Goal: Information Seeking & Learning: Learn about a topic

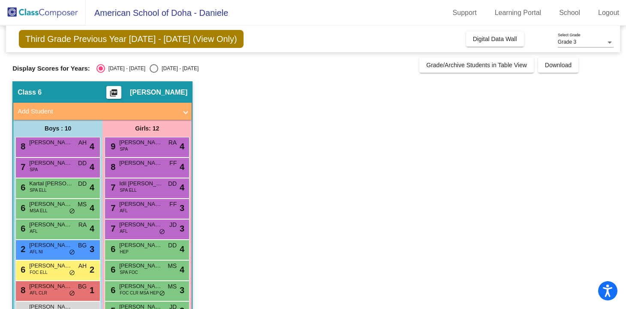
click at [130, 290] on span "FOC CLR MSA HEP" at bounding box center [139, 293] width 39 height 6
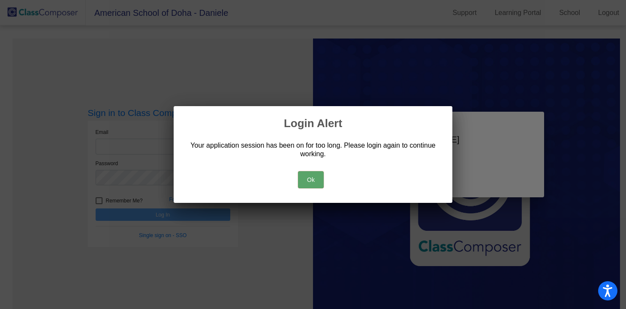
click at [315, 180] on button "Ok" at bounding box center [311, 179] width 26 height 17
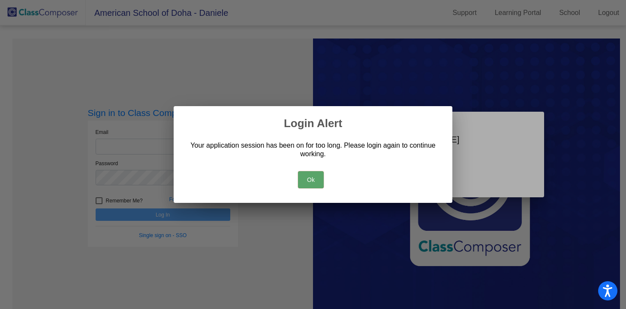
click at [305, 180] on button "Ok" at bounding box center [311, 179] width 26 height 17
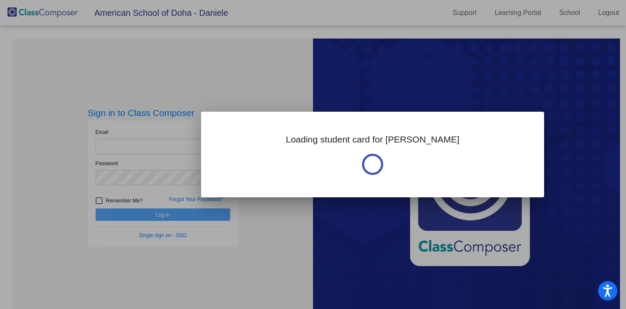
click at [140, 147] on div at bounding box center [313, 154] width 626 height 309
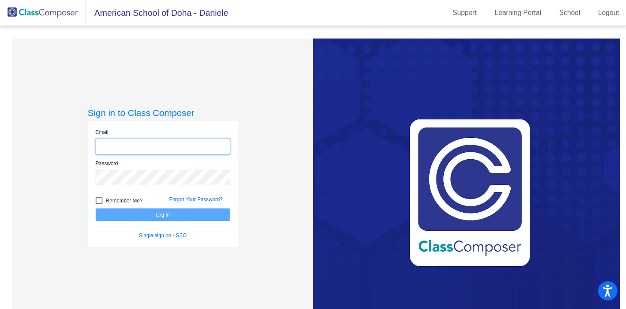
click at [141, 147] on input "email" at bounding box center [163, 147] width 135 height 16
type input "[EMAIL_ADDRESS][DOMAIN_NAME]"
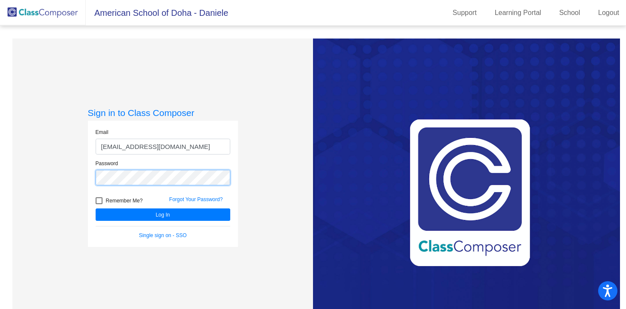
click at [96, 209] on button "Log In" at bounding box center [163, 215] width 135 height 12
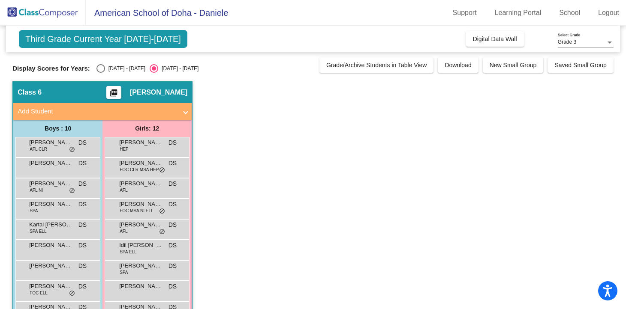
click at [101, 68] on div "Select an option" at bounding box center [100, 68] width 9 height 9
click at [101, 73] on input "[DATE] - [DATE]" at bounding box center [100, 73] width 0 height 0
radio input "true"
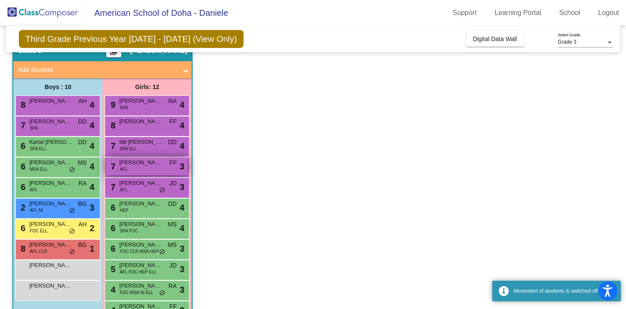
scroll to position [72, 0]
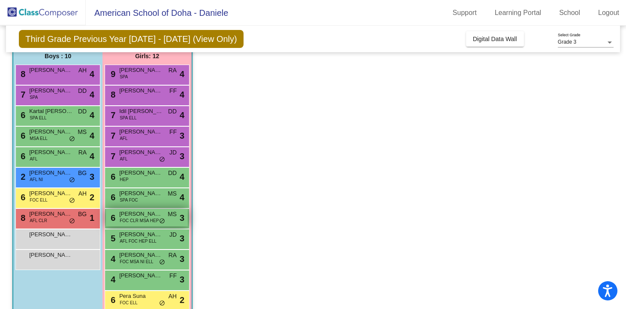
click at [144, 218] on span "FOC CLR MSA HEP" at bounding box center [139, 221] width 39 height 6
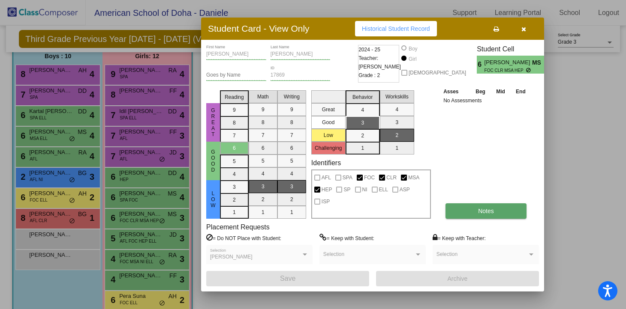
click at [471, 213] on button "Notes" at bounding box center [485, 211] width 81 height 15
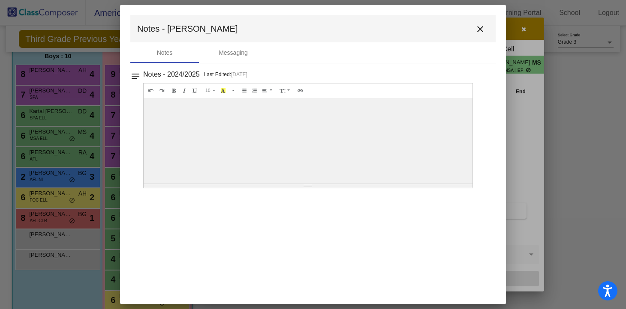
scroll to position [0, 0]
click at [480, 30] on mat-icon "close" at bounding box center [480, 29] width 10 height 10
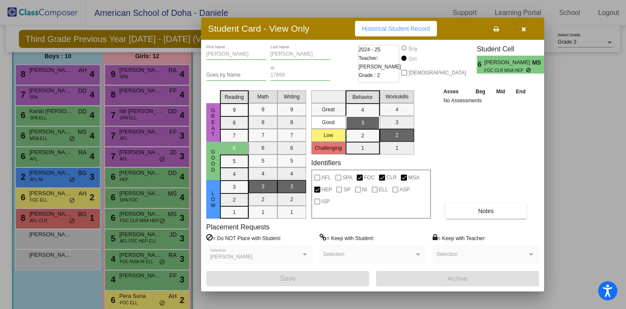
click at [524, 32] on icon "button" at bounding box center [523, 29] width 5 height 6
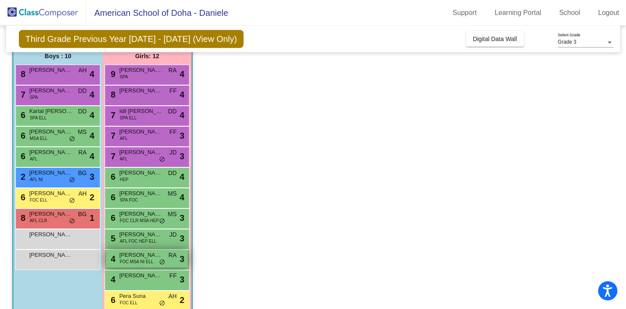
click at [133, 259] on span "FOC MSA NI ELL" at bounding box center [136, 262] width 33 height 6
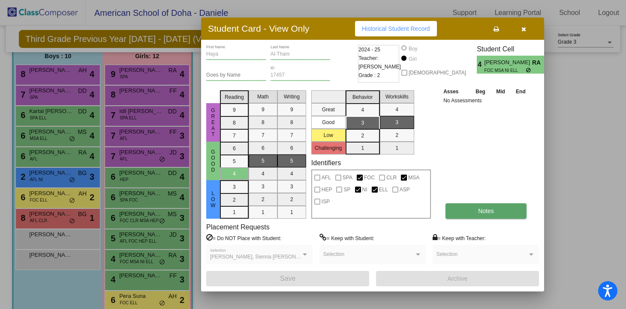
click at [460, 215] on button "Notes" at bounding box center [485, 211] width 81 height 15
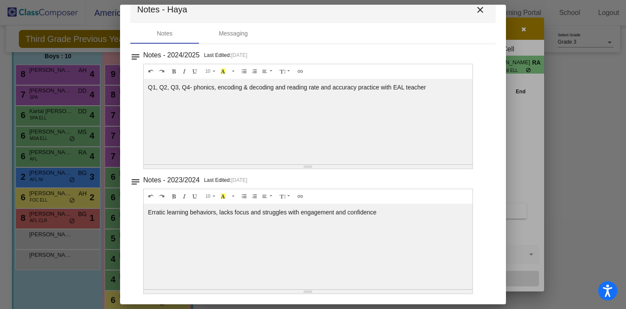
click at [476, 9] on mat-icon "close" at bounding box center [480, 10] width 10 height 10
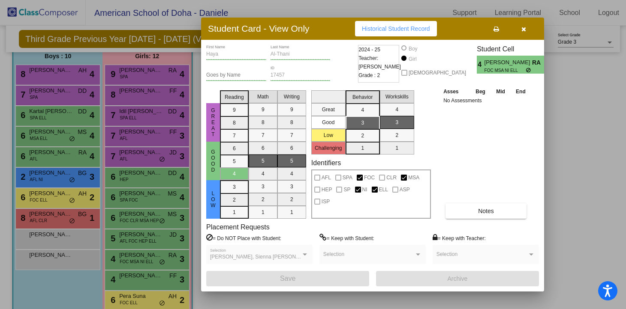
click at [523, 29] on icon "button" at bounding box center [523, 29] width 5 height 6
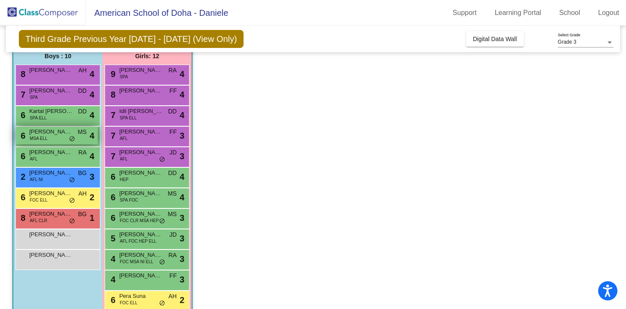
click at [39, 134] on span "[PERSON_NAME]" at bounding box center [50, 132] width 43 height 9
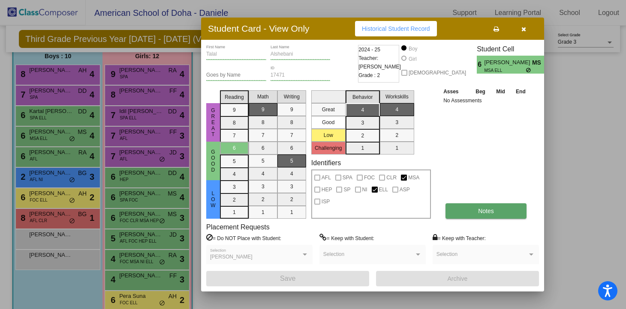
click at [463, 215] on button "Notes" at bounding box center [485, 211] width 81 height 15
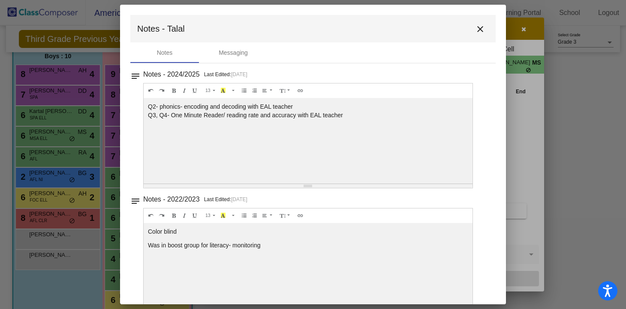
click at [477, 30] on mat-icon "close" at bounding box center [480, 29] width 10 height 10
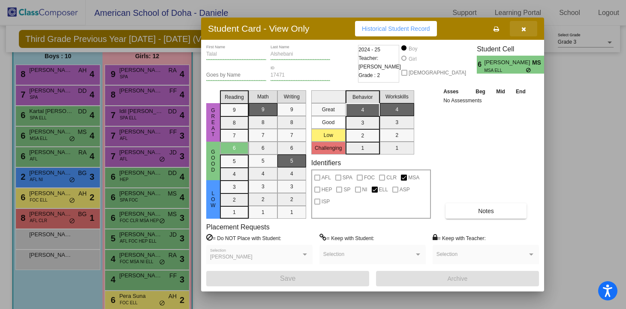
click at [525, 29] on icon "button" at bounding box center [523, 29] width 5 height 6
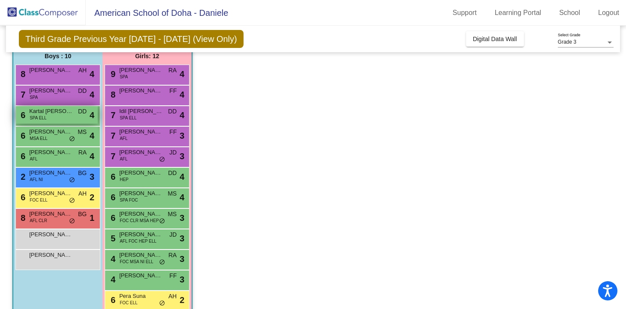
click at [52, 115] on span "Kartal [PERSON_NAME]" at bounding box center [50, 111] width 43 height 9
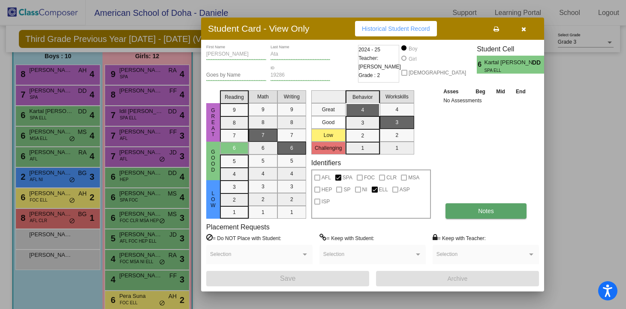
click at [465, 214] on button "Notes" at bounding box center [485, 211] width 81 height 15
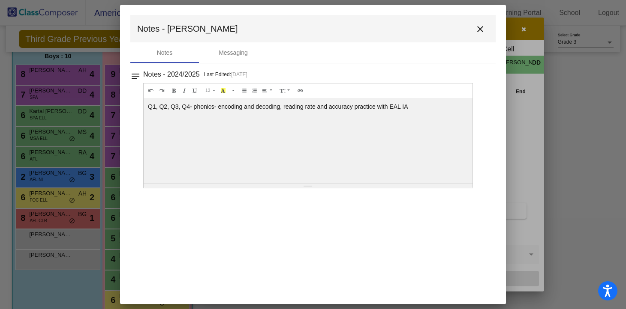
click at [480, 27] on mat-icon "close" at bounding box center [480, 29] width 10 height 10
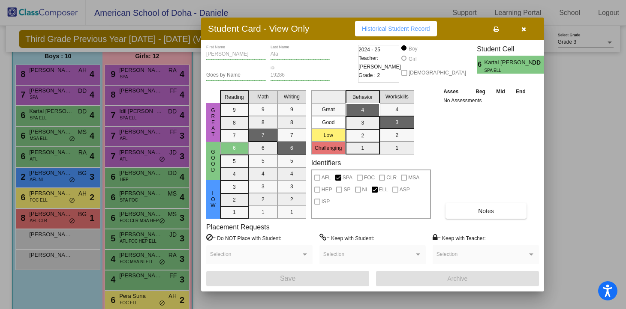
click at [523, 31] on icon "button" at bounding box center [523, 29] width 5 height 6
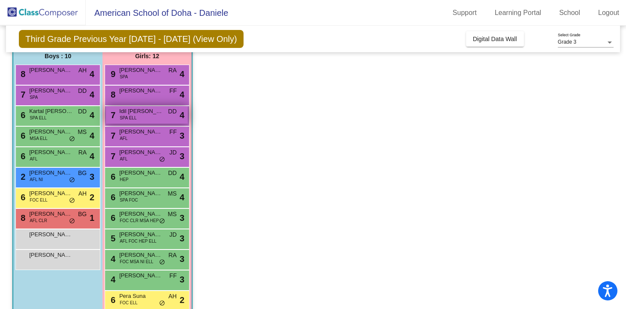
click at [145, 120] on div "7 Idil [PERSON_NAME] SPA ELL DD lock do_not_disturb_alt 4" at bounding box center [147, 115] width 82 height 18
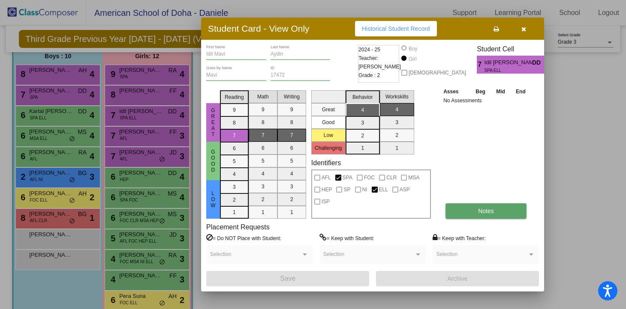
click at [463, 216] on button "Notes" at bounding box center [485, 211] width 81 height 15
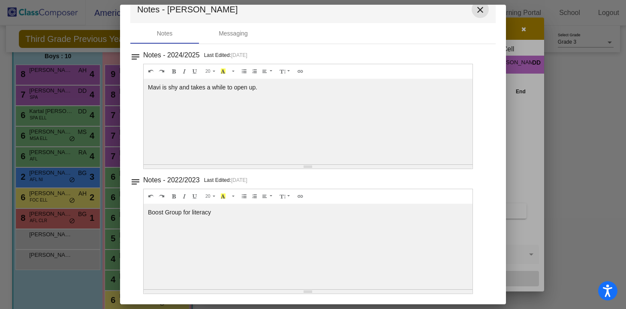
click at [475, 12] on mat-icon "close" at bounding box center [480, 10] width 10 height 10
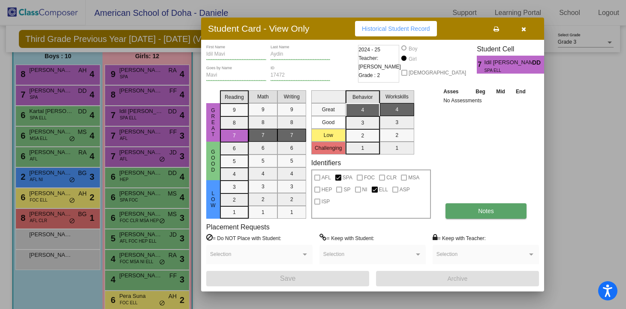
click at [479, 212] on span "Notes" at bounding box center [486, 211] width 16 height 7
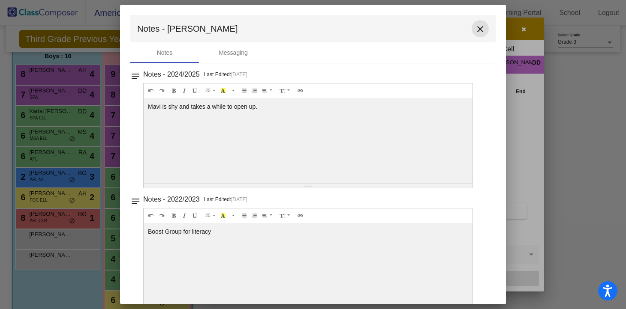
click at [477, 29] on mat-icon "close" at bounding box center [480, 29] width 10 height 10
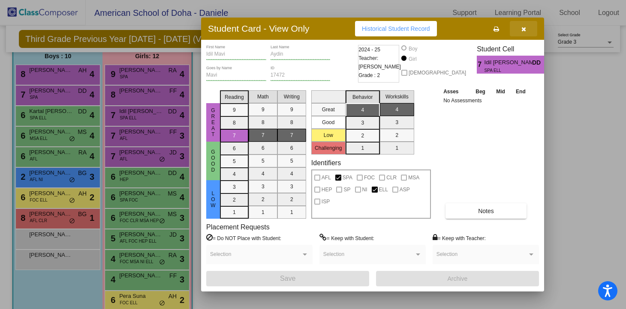
click at [524, 30] on icon "button" at bounding box center [523, 29] width 5 height 6
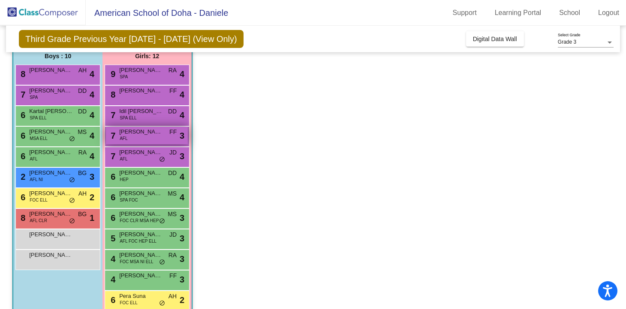
click at [144, 133] on span "[PERSON_NAME]" at bounding box center [140, 132] width 43 height 9
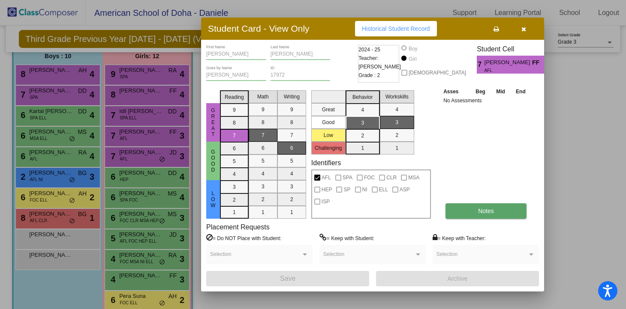
click at [495, 214] on button "Notes" at bounding box center [485, 211] width 81 height 15
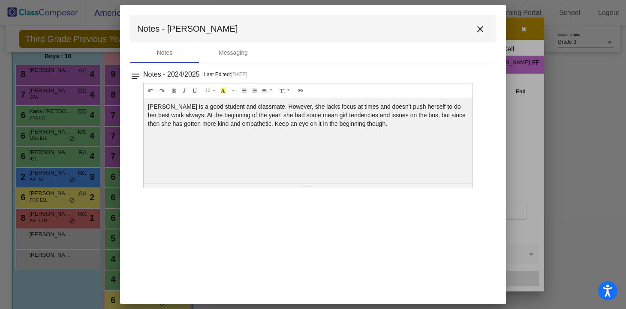
click at [480, 28] on mat-icon "close" at bounding box center [480, 29] width 10 height 10
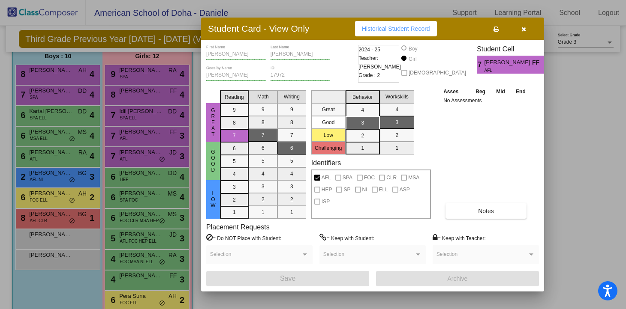
click at [523, 32] on icon "button" at bounding box center [523, 29] width 5 height 6
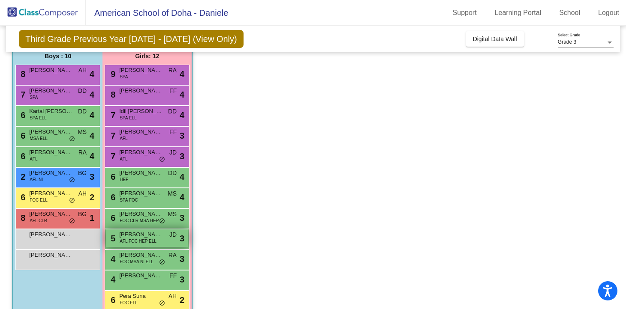
click at [135, 242] on span "AFL FOC HEP ELL" at bounding box center [138, 241] width 37 height 6
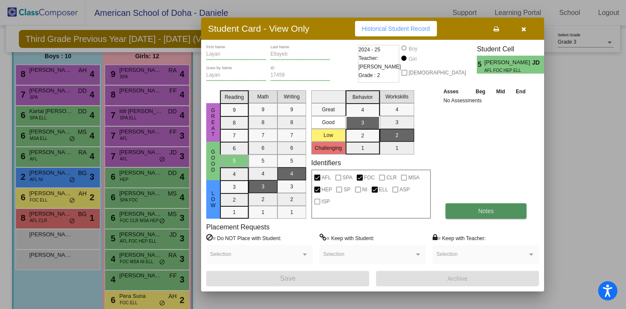
click at [467, 216] on button "Notes" at bounding box center [485, 211] width 81 height 15
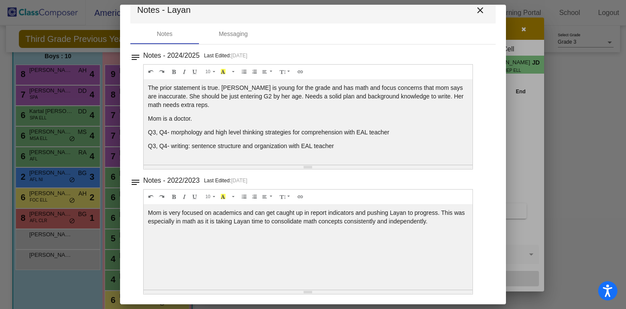
scroll to position [20, 0]
click at [478, 7] on mat-icon "close" at bounding box center [480, 10] width 10 height 10
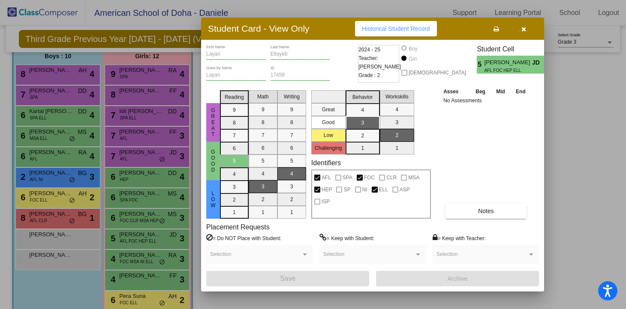
click at [523, 31] on icon "button" at bounding box center [523, 29] width 5 height 6
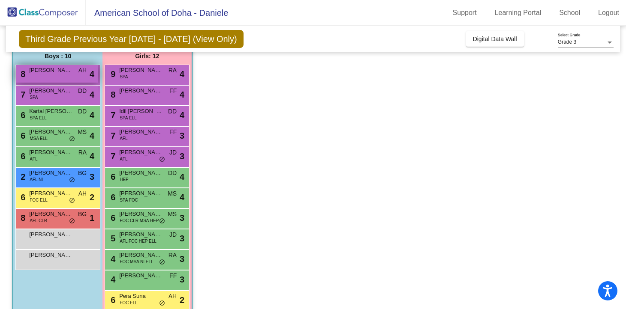
click at [54, 72] on span "[PERSON_NAME]" at bounding box center [50, 70] width 43 height 9
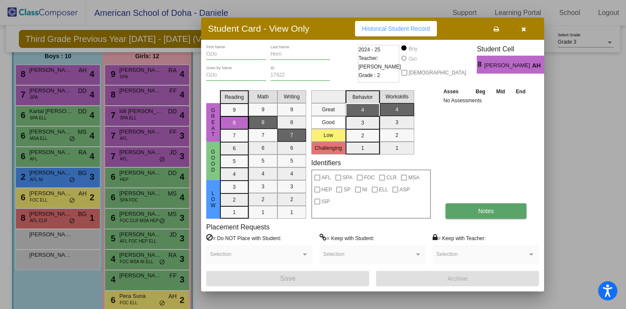
click at [479, 213] on span "Notes" at bounding box center [486, 211] width 16 height 7
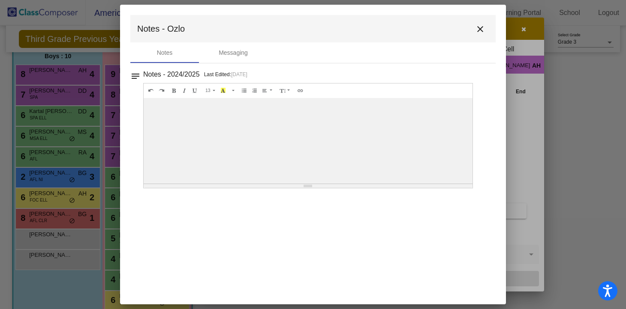
click at [481, 30] on mat-icon "close" at bounding box center [480, 29] width 10 height 10
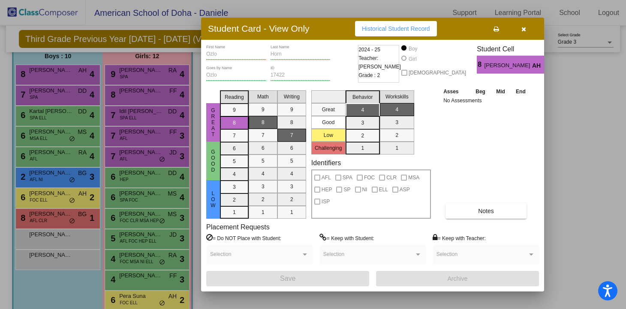
click at [525, 30] on icon "button" at bounding box center [523, 29] width 5 height 6
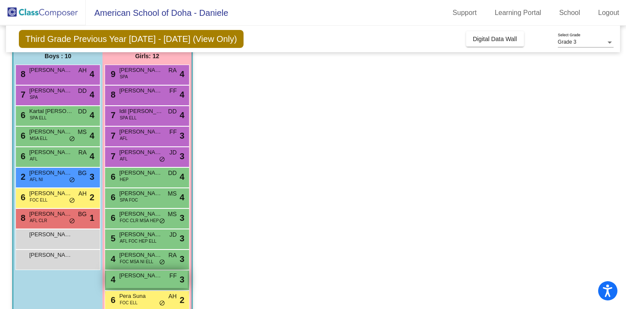
click at [133, 283] on div "4 [PERSON_NAME] FF lock do_not_disturb_alt 3" at bounding box center [147, 280] width 82 height 18
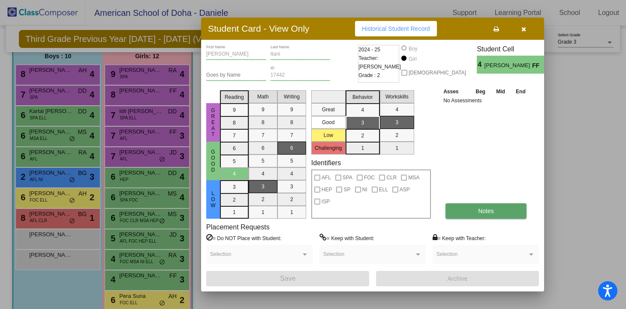
click at [476, 212] on button "Notes" at bounding box center [485, 211] width 81 height 15
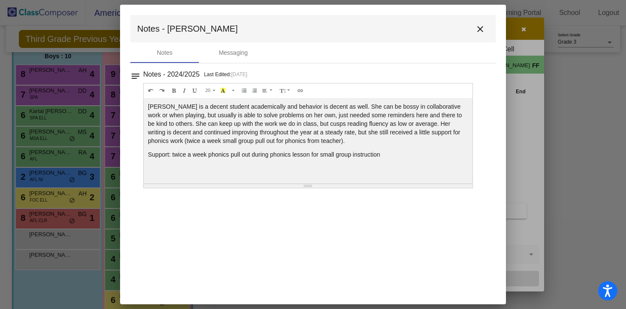
click at [481, 31] on mat-icon "close" at bounding box center [480, 29] width 10 height 10
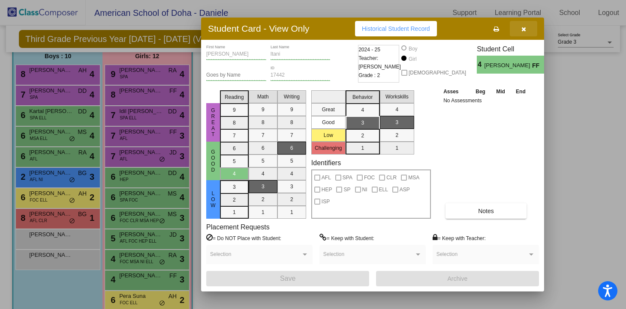
click at [524, 30] on icon "button" at bounding box center [523, 29] width 5 height 6
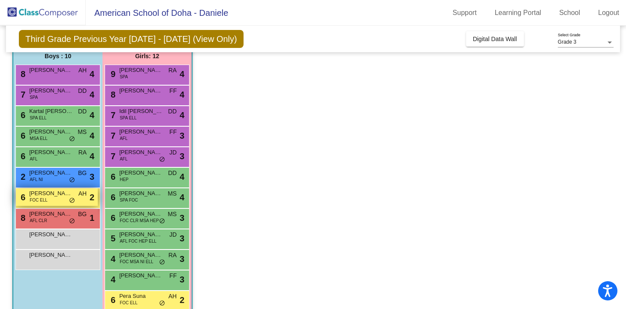
click at [49, 198] on div "6 [PERSON_NAME] FOC ELL AH lock do_not_disturb_alt 2" at bounding box center [57, 198] width 82 height 18
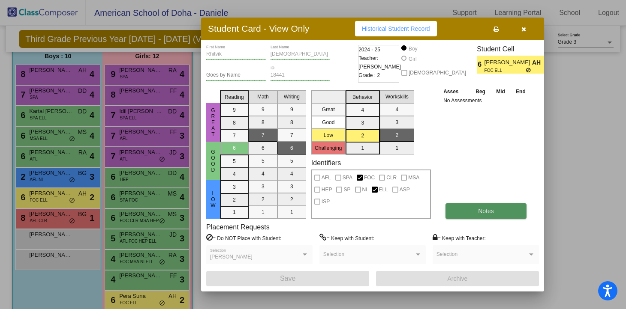
click at [478, 214] on span "Notes" at bounding box center [486, 211] width 16 height 7
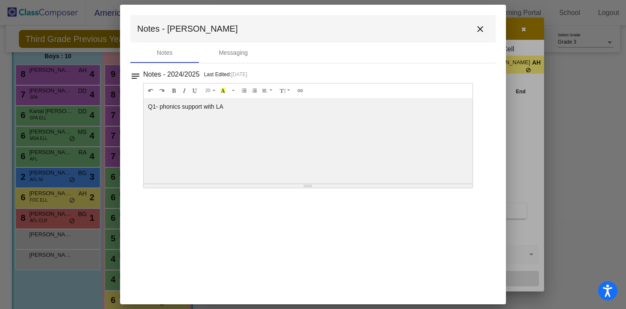
scroll to position [0, 0]
click at [479, 28] on mat-icon "close" at bounding box center [480, 29] width 10 height 10
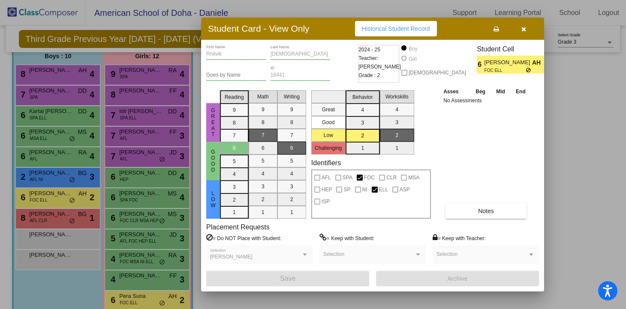
click at [523, 29] on icon "button" at bounding box center [523, 29] width 5 height 6
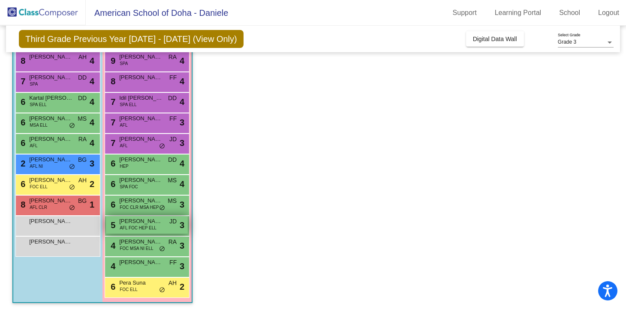
scroll to position [88, 0]
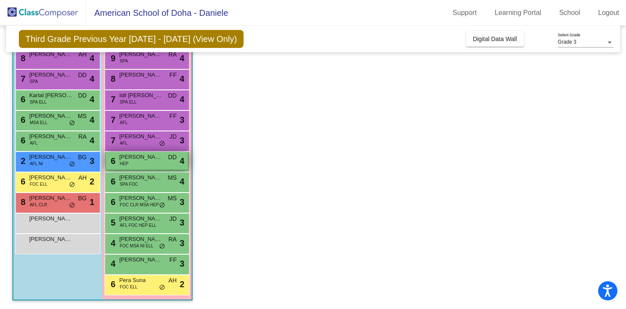
click at [146, 162] on div "6 [PERSON_NAME] HEP DD lock do_not_disturb_alt 4" at bounding box center [147, 161] width 82 height 18
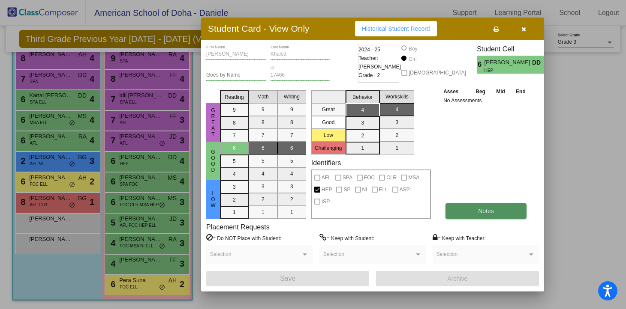
click at [473, 207] on button "Notes" at bounding box center [485, 211] width 81 height 15
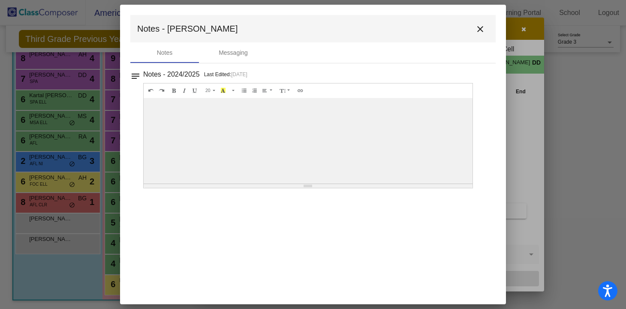
click at [478, 30] on mat-icon "close" at bounding box center [480, 29] width 10 height 10
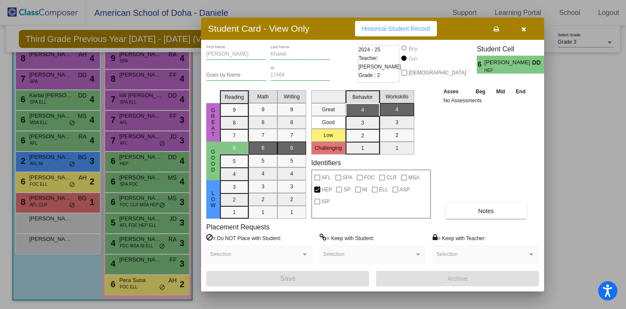
click at [524, 29] on icon "button" at bounding box center [523, 29] width 5 height 6
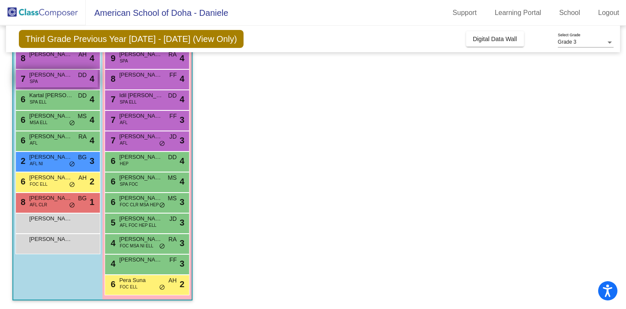
click at [57, 81] on div "7 [PERSON_NAME] SPA DD lock do_not_disturb_alt 4" at bounding box center [57, 79] width 82 height 18
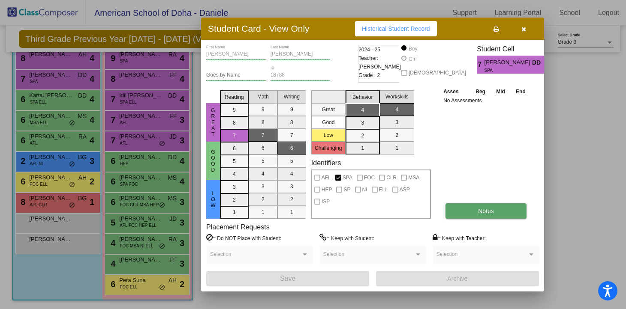
click at [460, 212] on button "Notes" at bounding box center [485, 211] width 81 height 15
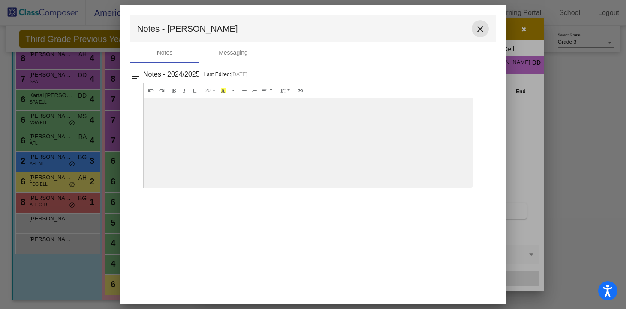
click at [482, 31] on mat-icon "close" at bounding box center [480, 29] width 10 height 10
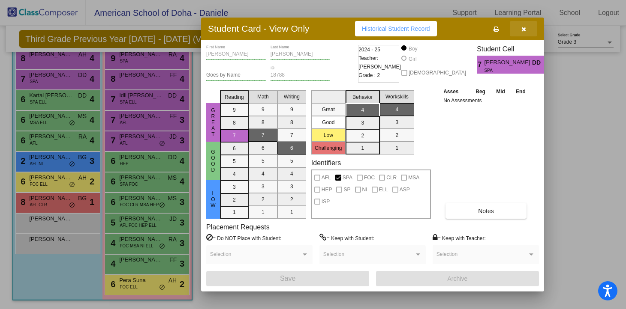
click at [526, 30] on button "button" at bounding box center [522, 28] width 27 height 15
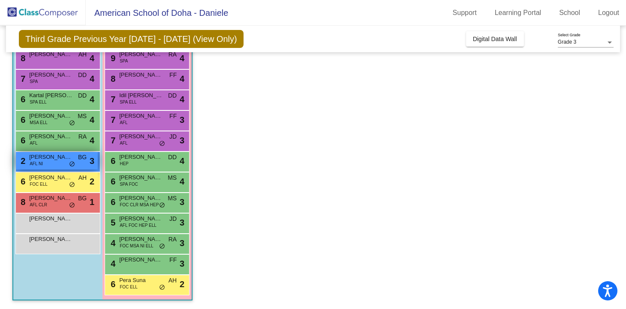
click at [48, 161] on span "[PERSON_NAME]" at bounding box center [50, 157] width 43 height 9
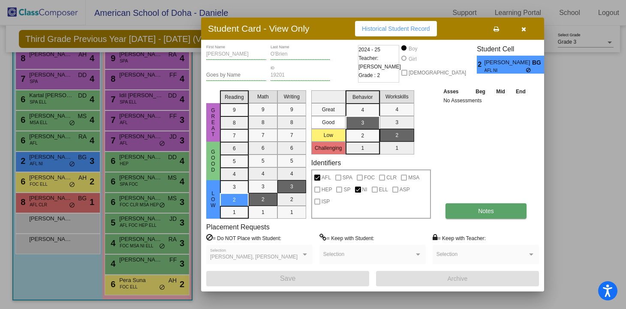
click at [464, 212] on button "Notes" at bounding box center [485, 211] width 81 height 15
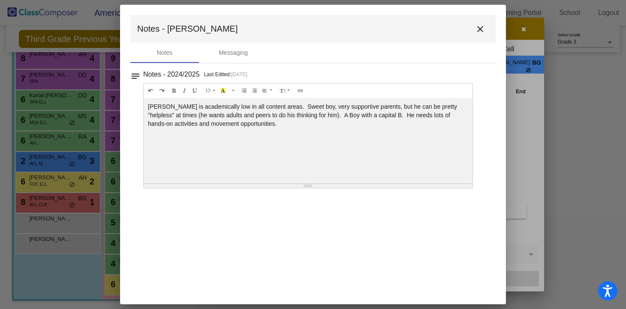
click at [479, 29] on mat-icon "close" at bounding box center [480, 29] width 10 height 10
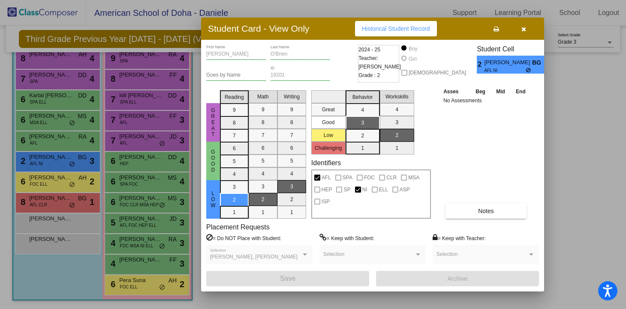
click at [524, 27] on icon "button" at bounding box center [523, 29] width 5 height 6
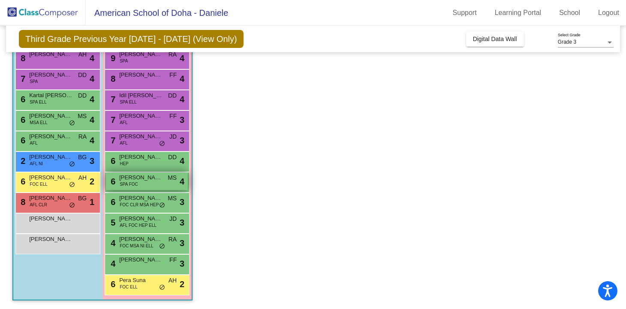
click at [126, 179] on span "[PERSON_NAME]" at bounding box center [140, 178] width 43 height 9
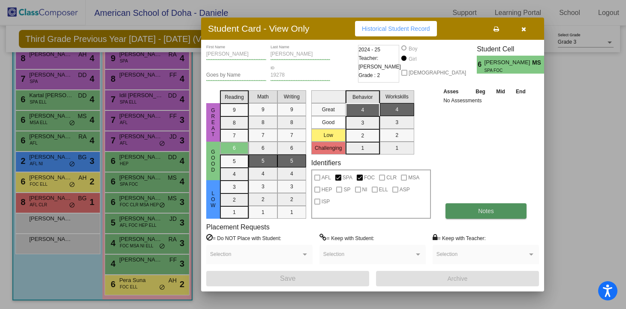
click at [474, 211] on button "Notes" at bounding box center [485, 211] width 81 height 15
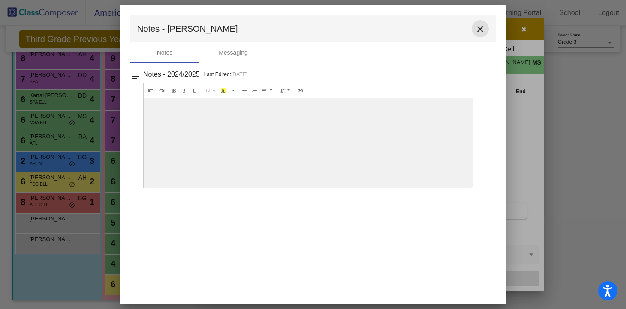
click at [482, 27] on mat-icon "close" at bounding box center [480, 29] width 10 height 10
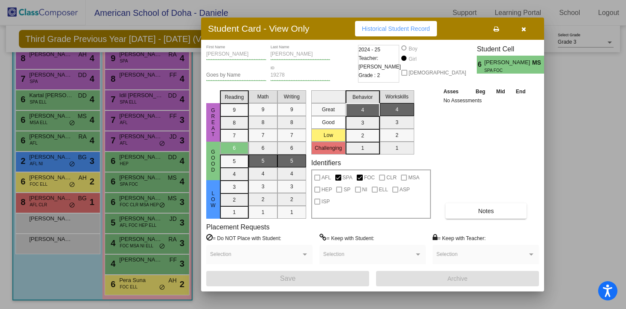
click at [522, 29] on icon "button" at bounding box center [523, 29] width 5 height 6
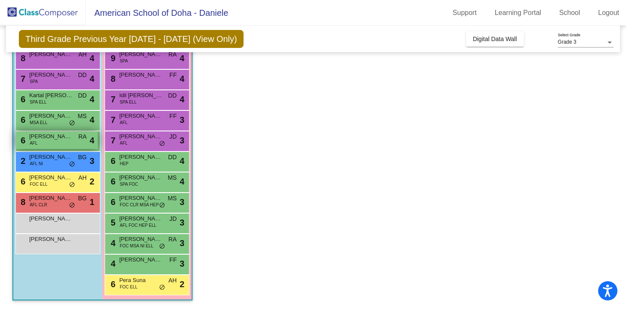
click at [52, 142] on div "6 [PERSON_NAME] AFL RA lock do_not_disturb_alt 4" at bounding box center [57, 141] width 82 height 18
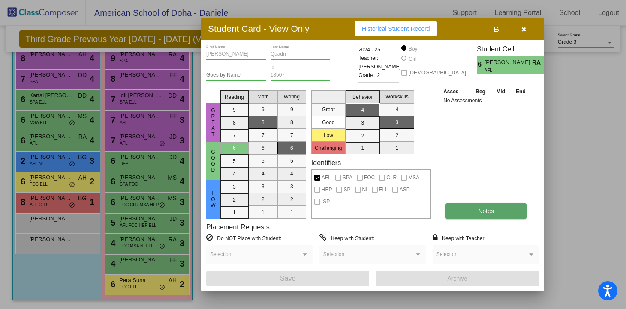
click at [473, 213] on button "Notes" at bounding box center [485, 211] width 81 height 15
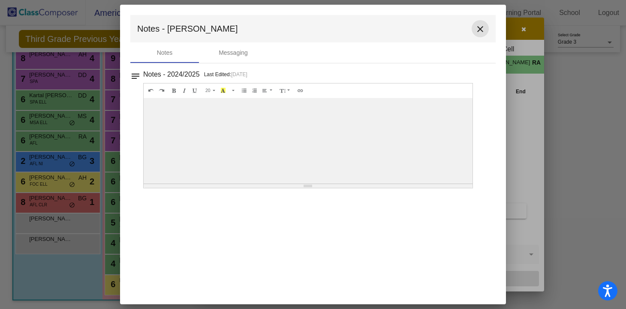
click at [480, 30] on mat-icon "close" at bounding box center [480, 29] width 10 height 10
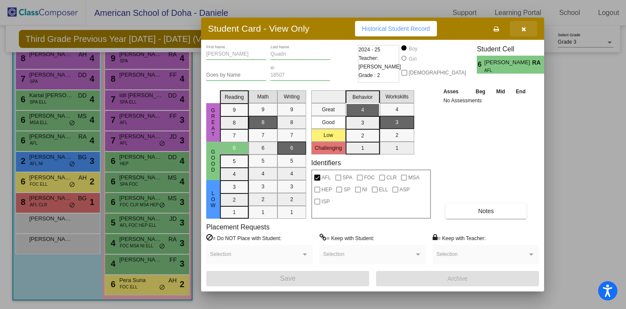
click at [523, 31] on icon "button" at bounding box center [523, 29] width 5 height 6
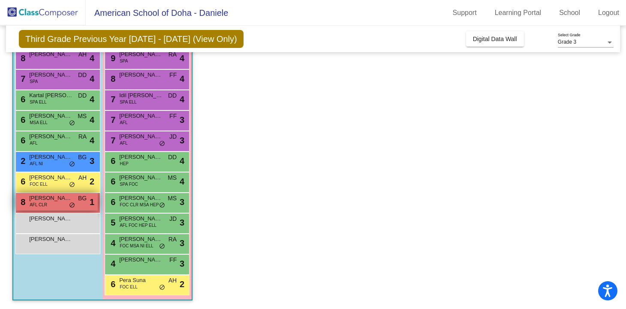
click at [56, 202] on span "[PERSON_NAME]" at bounding box center [50, 198] width 43 height 9
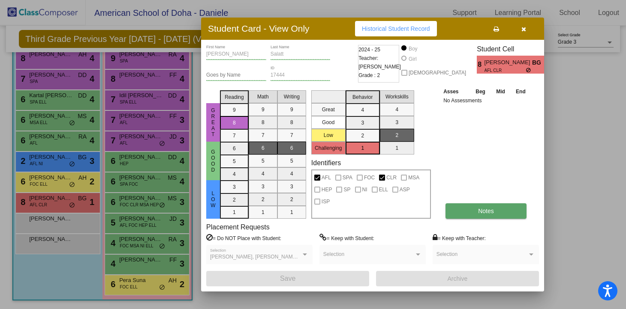
click at [480, 214] on span "Notes" at bounding box center [486, 211] width 16 height 7
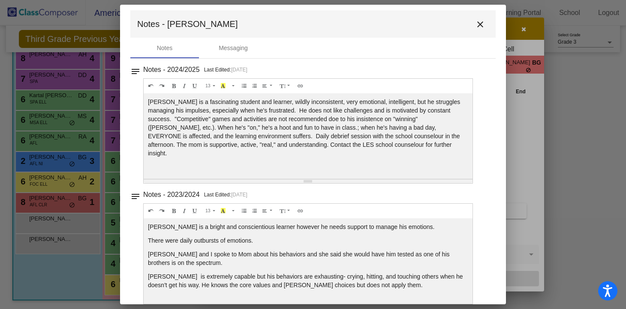
scroll to position [0, 0]
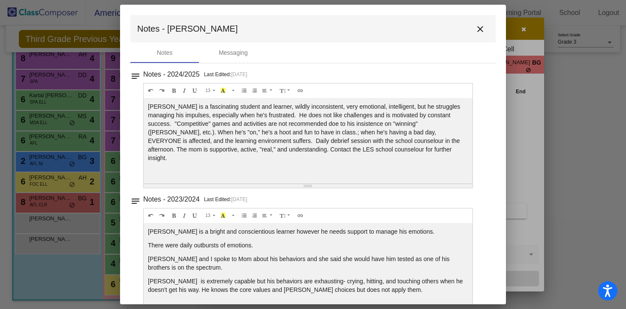
click at [475, 30] on mat-icon "close" at bounding box center [480, 29] width 10 height 10
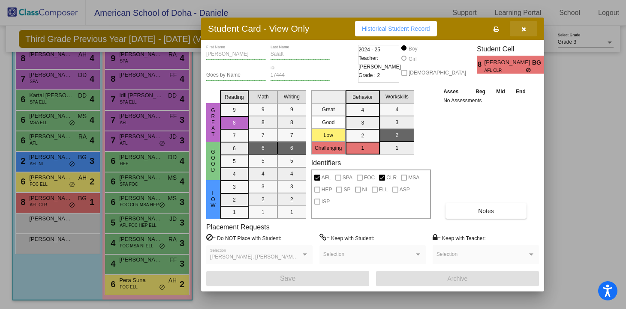
click at [523, 29] on icon "button" at bounding box center [523, 29] width 5 height 6
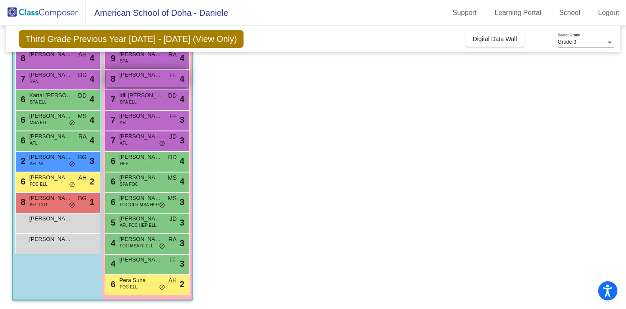
click at [140, 79] on div "8 [PERSON_NAME] FF lock do_not_disturb_alt 4" at bounding box center [147, 79] width 82 height 18
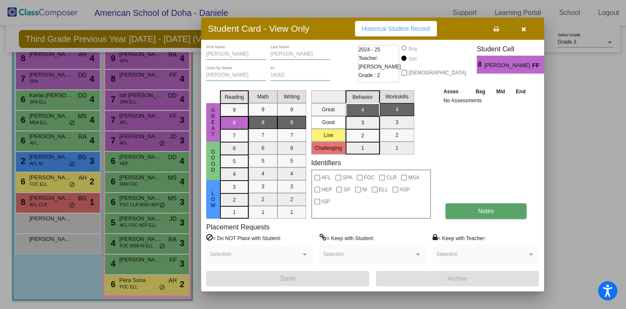
click at [480, 212] on span "Notes" at bounding box center [486, 211] width 16 height 7
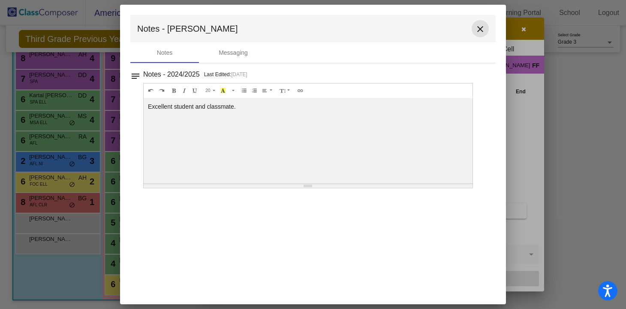
click at [480, 29] on mat-icon "close" at bounding box center [480, 29] width 10 height 10
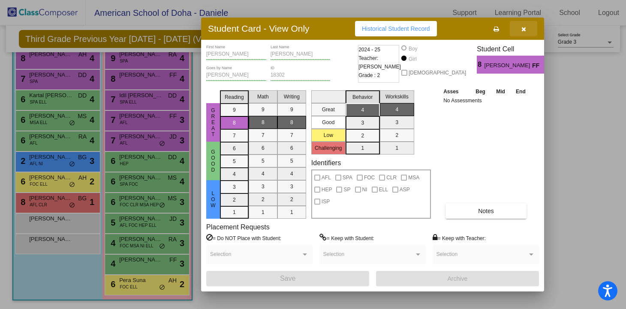
click at [523, 30] on icon "button" at bounding box center [523, 29] width 5 height 6
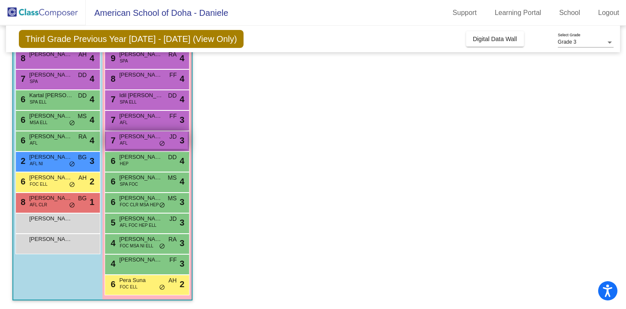
click at [149, 140] on span "[PERSON_NAME]" at bounding box center [140, 136] width 43 height 9
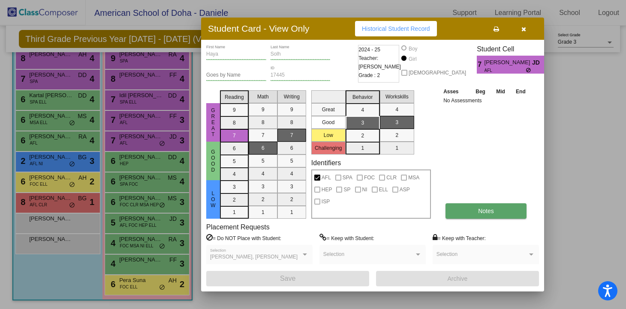
click at [474, 209] on button "Notes" at bounding box center [485, 211] width 81 height 15
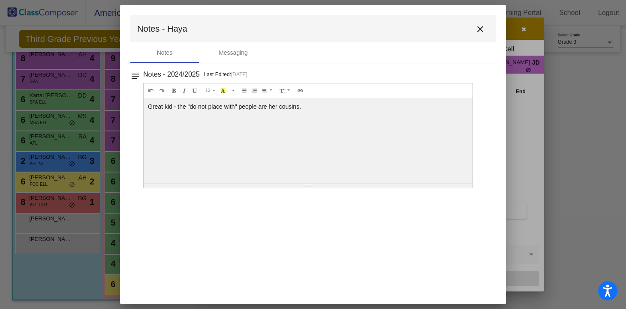
click at [482, 27] on mat-icon "close" at bounding box center [480, 29] width 10 height 10
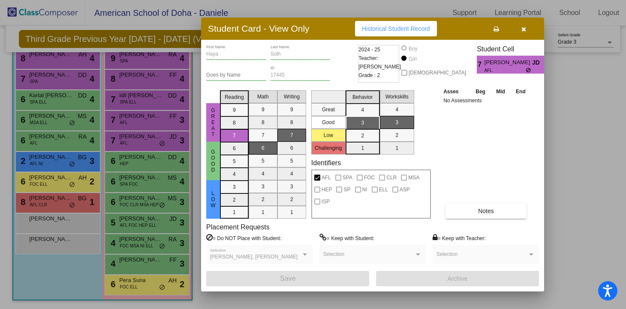
click at [522, 28] on icon "button" at bounding box center [523, 29] width 5 height 6
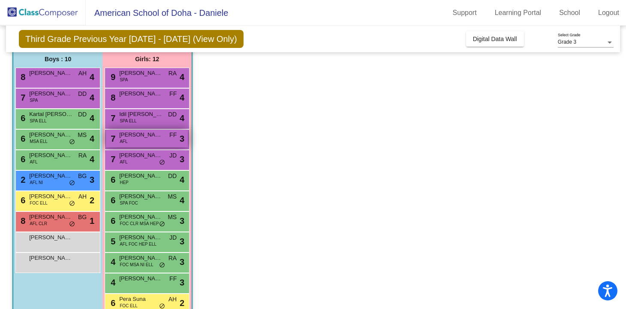
scroll to position [67, 0]
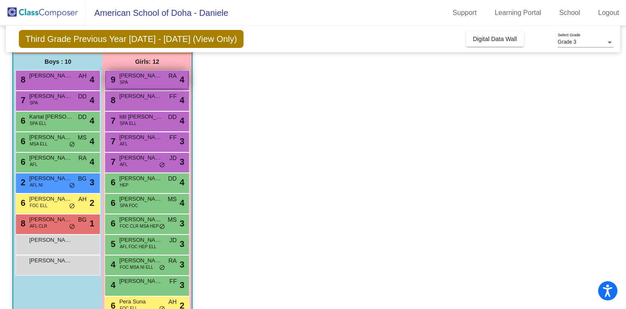
click at [143, 84] on div "9 [PERSON_NAME] SPA RA lock do_not_disturb_alt 4" at bounding box center [147, 80] width 82 height 18
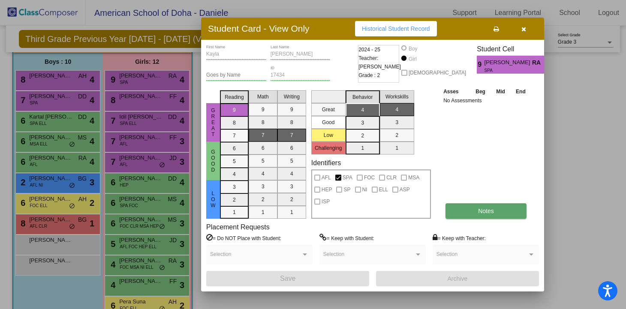
click at [476, 214] on button "Notes" at bounding box center [485, 211] width 81 height 15
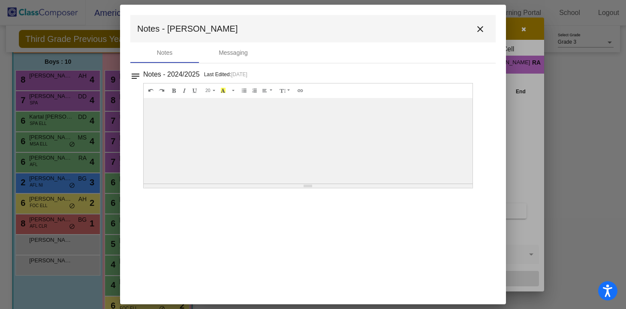
click at [478, 29] on mat-icon "close" at bounding box center [480, 29] width 10 height 10
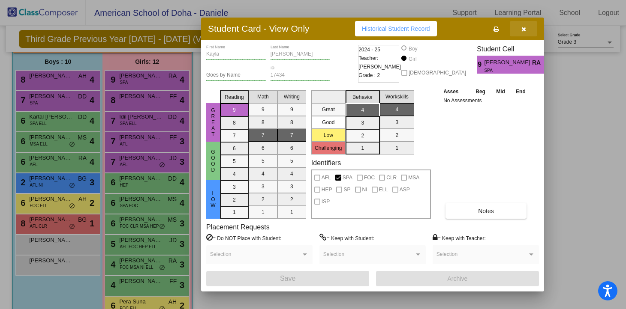
click at [525, 30] on icon "button" at bounding box center [523, 29] width 5 height 6
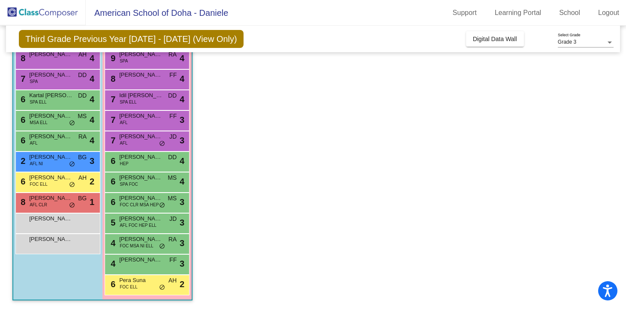
scroll to position [87, 0]
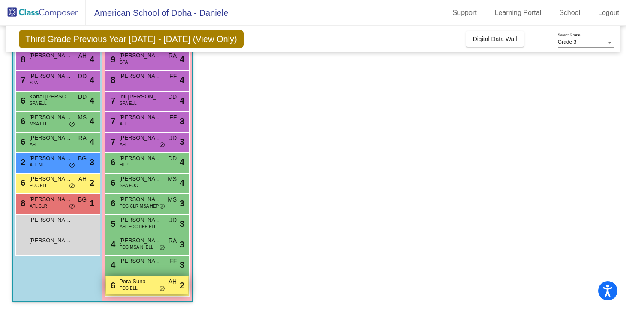
click at [143, 283] on span "Pera Suna" at bounding box center [140, 282] width 43 height 9
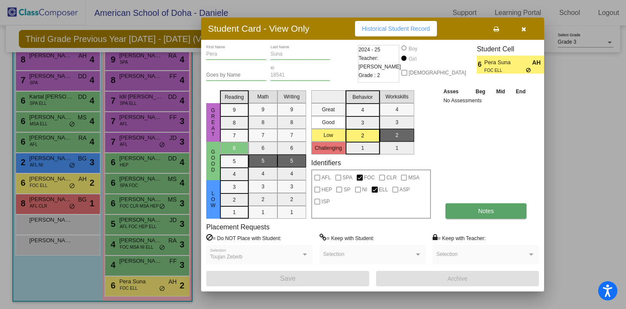
click at [475, 215] on button "Notes" at bounding box center [485, 211] width 81 height 15
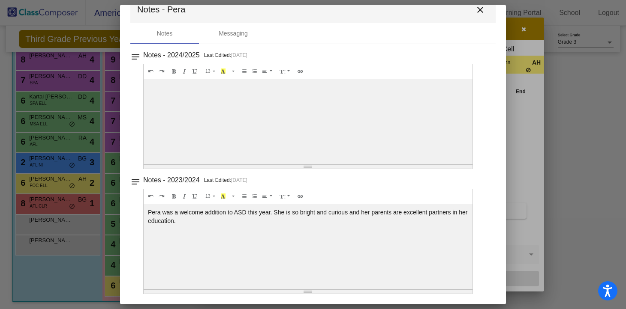
scroll to position [0, 0]
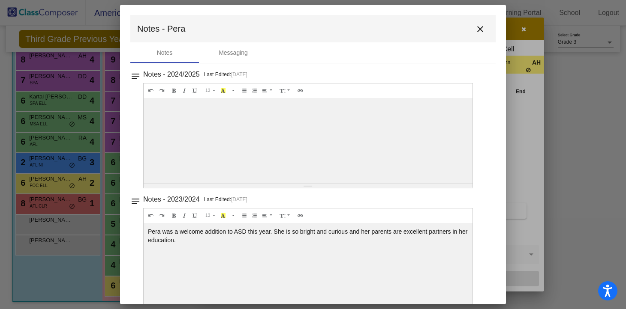
click at [476, 30] on mat-icon "close" at bounding box center [480, 29] width 10 height 10
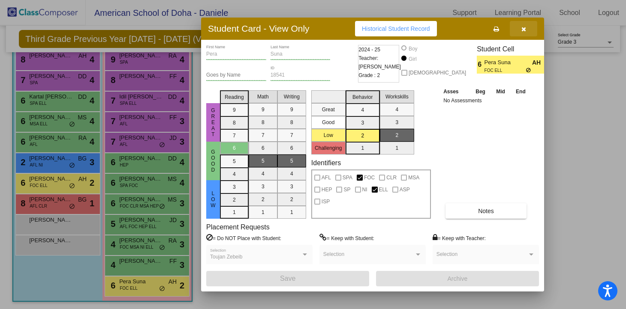
click at [525, 27] on icon "button" at bounding box center [523, 29] width 5 height 6
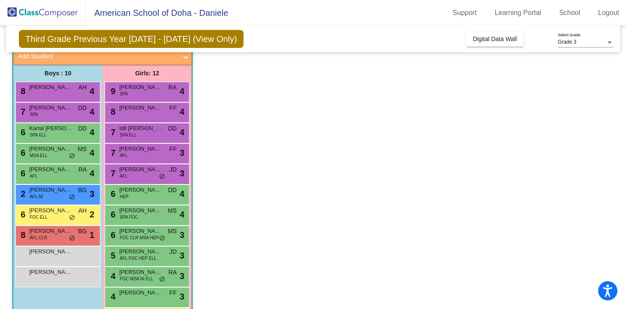
scroll to position [88, 0]
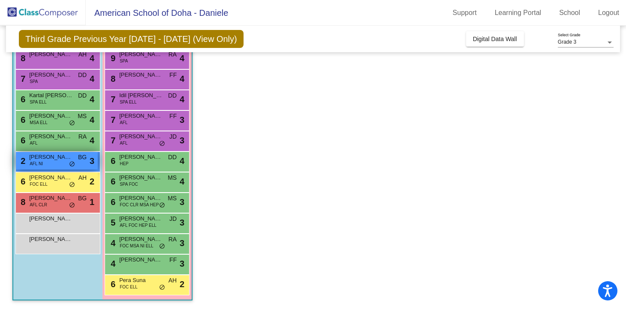
click at [57, 161] on span "[PERSON_NAME]" at bounding box center [50, 157] width 43 height 9
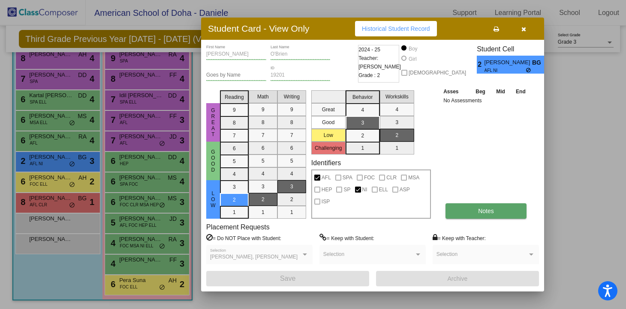
click at [467, 216] on button "Notes" at bounding box center [485, 211] width 81 height 15
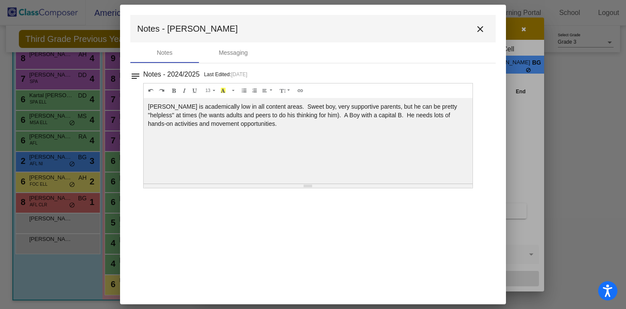
click at [482, 30] on mat-icon "close" at bounding box center [480, 29] width 10 height 10
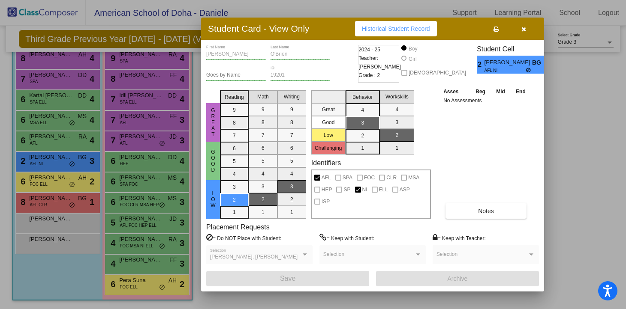
click at [523, 30] on icon "button" at bounding box center [523, 29] width 5 height 6
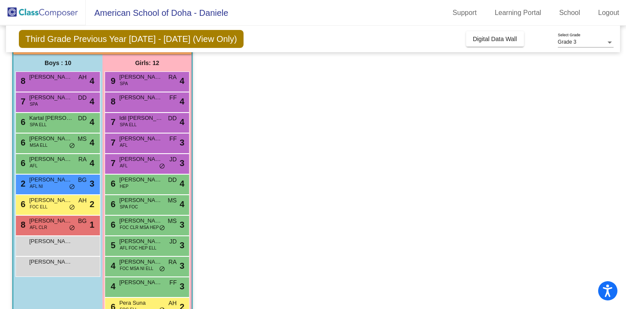
scroll to position [55, 0]
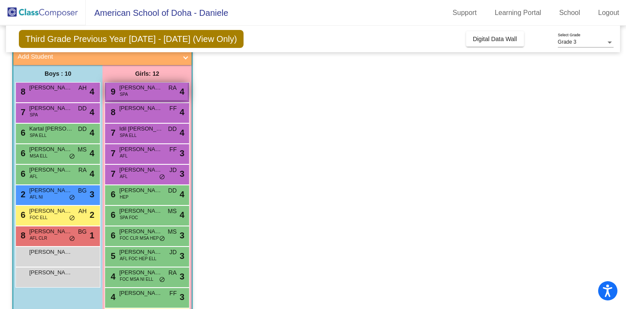
click at [140, 89] on span "[PERSON_NAME]" at bounding box center [140, 88] width 43 height 9
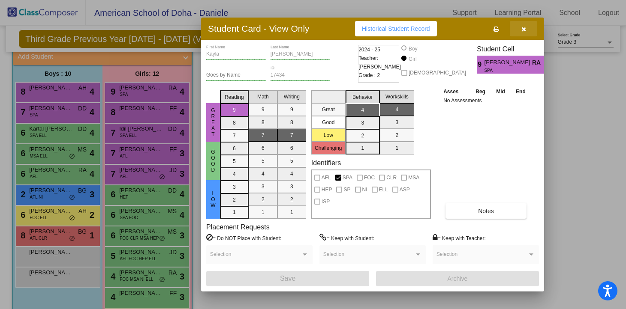
click at [524, 31] on icon "button" at bounding box center [523, 29] width 5 height 6
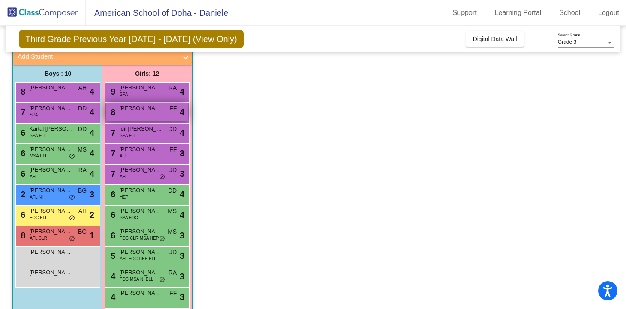
click at [147, 108] on span "[PERSON_NAME]" at bounding box center [140, 108] width 43 height 9
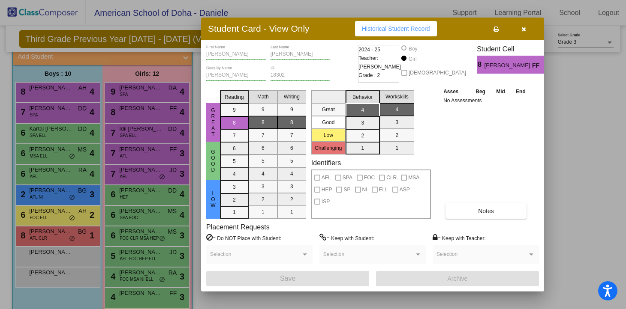
click at [524, 30] on icon "button" at bounding box center [523, 29] width 5 height 6
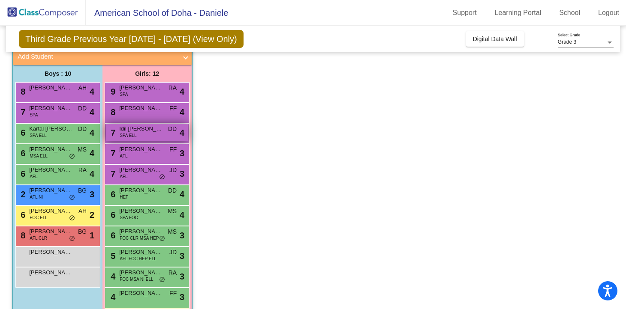
click at [152, 135] on div "7 Idil [PERSON_NAME] SPA ELL DD lock do_not_disturb_alt 4" at bounding box center [147, 133] width 82 height 18
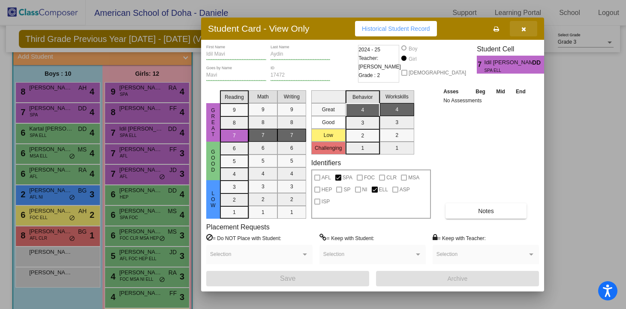
click at [523, 32] on icon "button" at bounding box center [523, 29] width 5 height 6
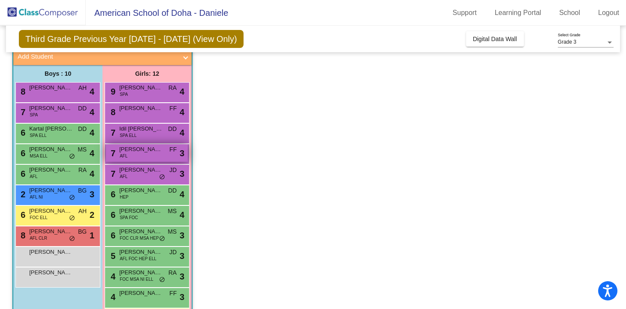
click at [137, 157] on div "7 [PERSON_NAME] AFL FF lock do_not_disturb_alt 3" at bounding box center [147, 153] width 82 height 18
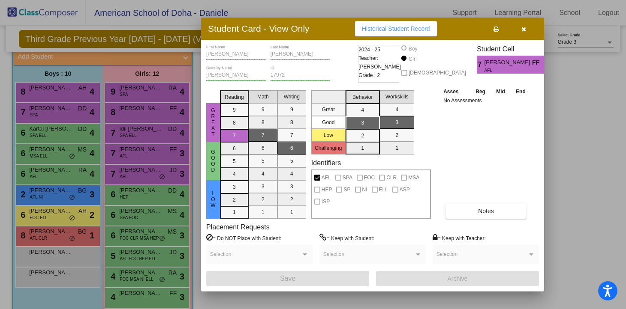
click at [522, 27] on icon "button" at bounding box center [523, 29] width 5 height 6
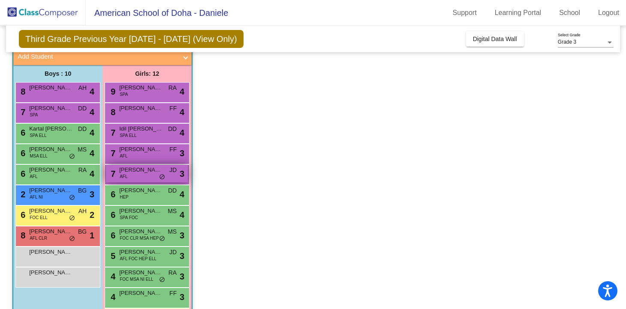
click at [133, 176] on div "7 Haya Solh AFL JD lock do_not_disturb_alt 3" at bounding box center [147, 174] width 82 height 18
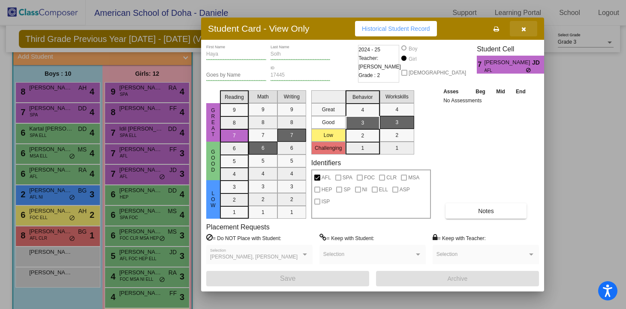
click at [524, 30] on icon "button" at bounding box center [523, 29] width 5 height 6
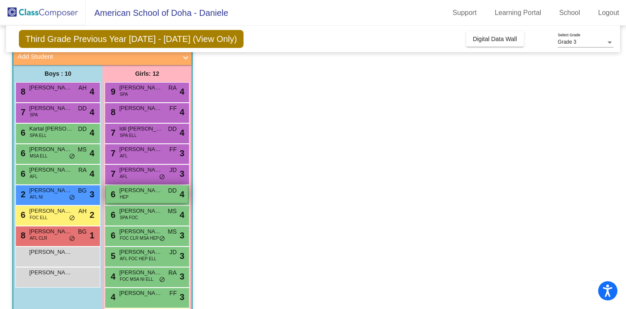
click at [144, 194] on span "[PERSON_NAME]" at bounding box center [140, 190] width 43 height 9
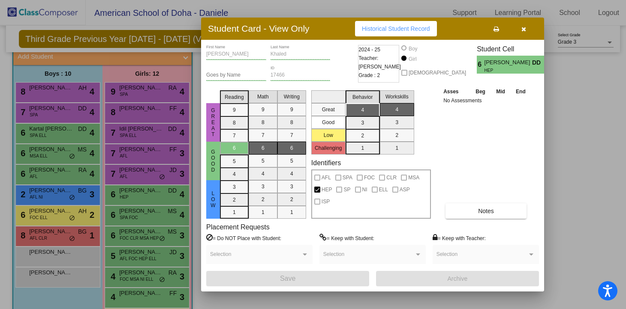
click at [524, 28] on icon "button" at bounding box center [523, 29] width 5 height 6
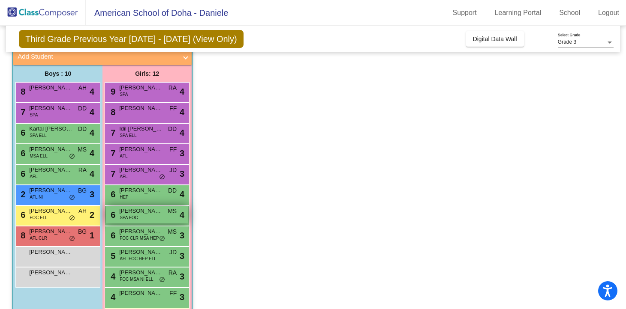
click at [150, 215] on span "[PERSON_NAME]" at bounding box center [140, 211] width 43 height 9
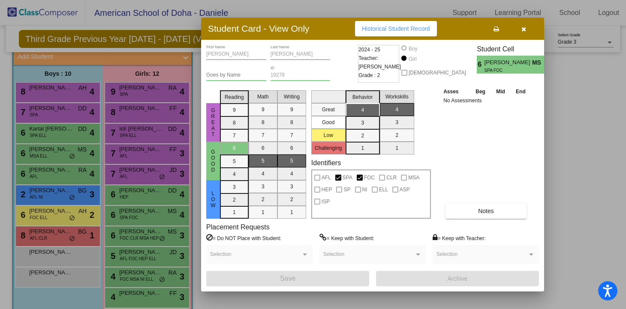
click at [524, 30] on icon "button" at bounding box center [523, 29] width 5 height 6
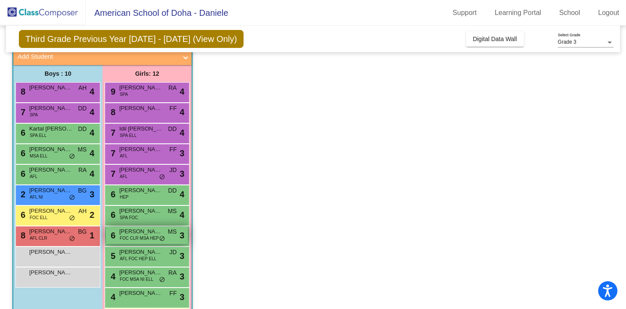
click at [129, 241] on span "FOC CLR MSA HEP" at bounding box center [139, 238] width 39 height 6
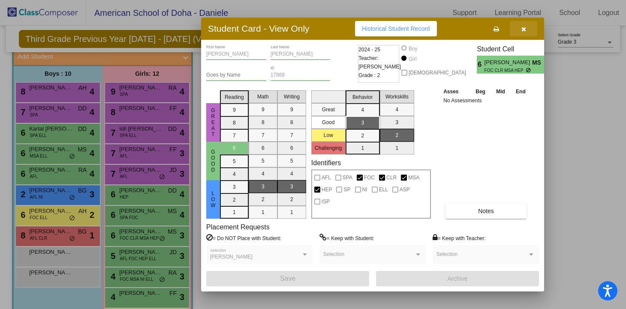
click at [524, 31] on icon "button" at bounding box center [523, 29] width 5 height 6
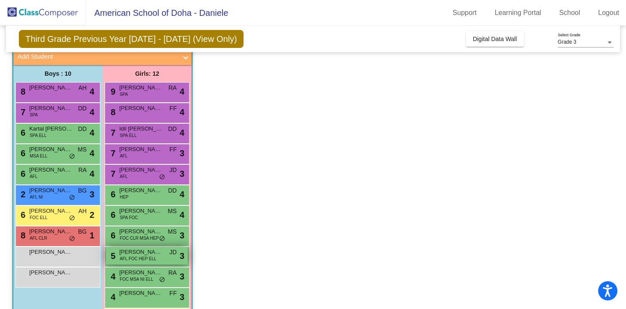
click at [144, 256] on span "AFL FOC HEP ELL" at bounding box center [138, 259] width 37 height 6
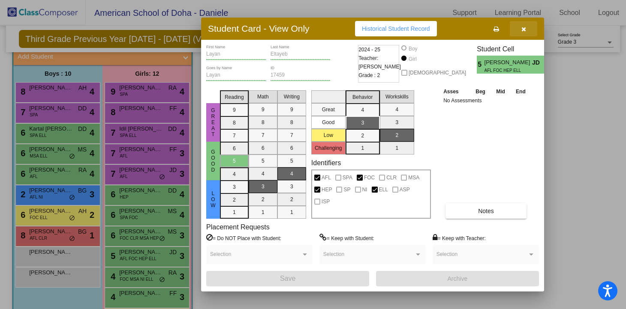
click at [523, 29] on icon "button" at bounding box center [523, 29] width 5 height 6
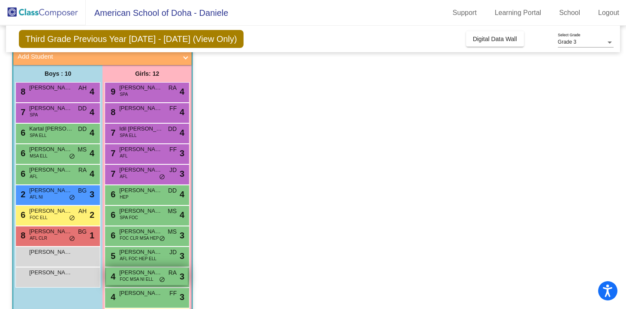
click at [141, 281] on span "FOC MSA NI ELL" at bounding box center [136, 279] width 33 height 6
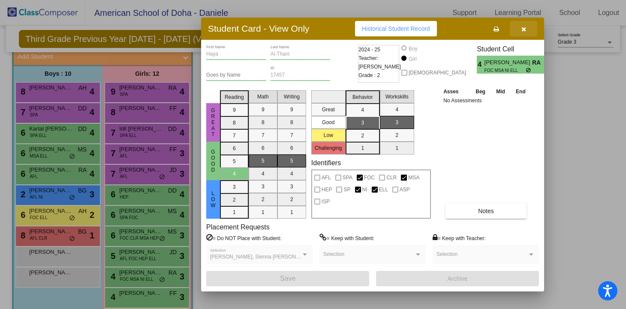
click at [524, 31] on icon "button" at bounding box center [523, 29] width 5 height 6
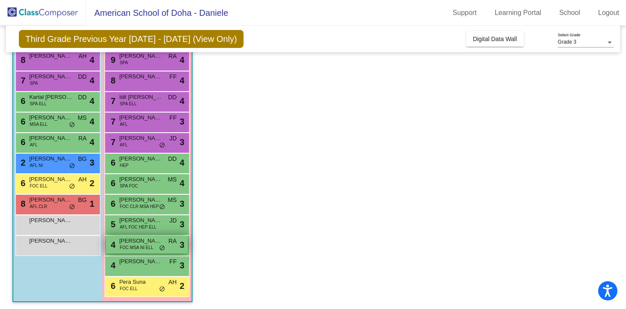
scroll to position [88, 0]
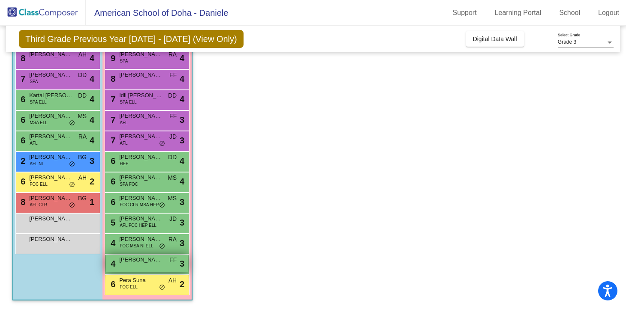
click at [145, 267] on div "4 [PERSON_NAME] FF lock do_not_disturb_alt 3" at bounding box center [147, 264] width 82 height 18
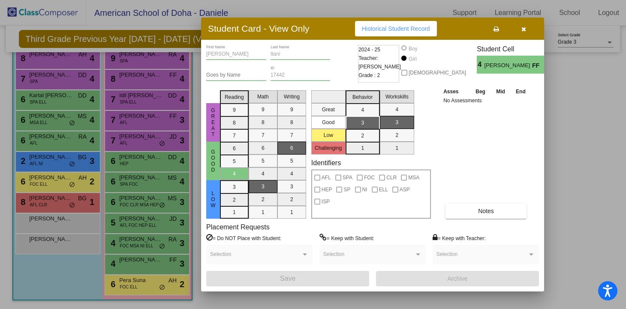
click at [525, 30] on icon "button" at bounding box center [523, 29] width 5 height 6
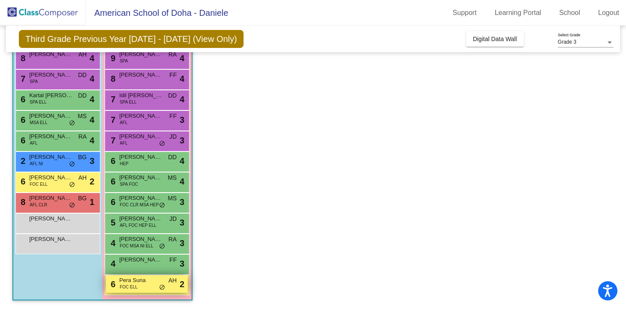
click at [133, 284] on span "FOC ELL" at bounding box center [129, 287] width 18 height 6
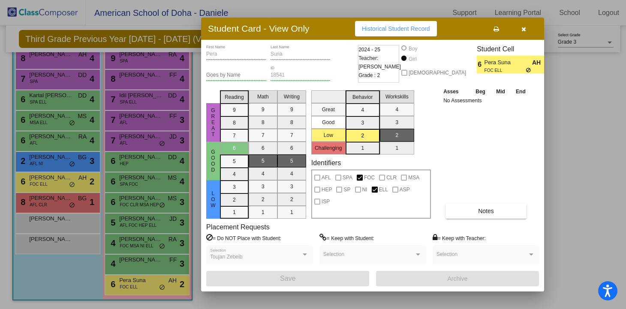
click at [523, 29] on icon "button" at bounding box center [523, 29] width 5 height 6
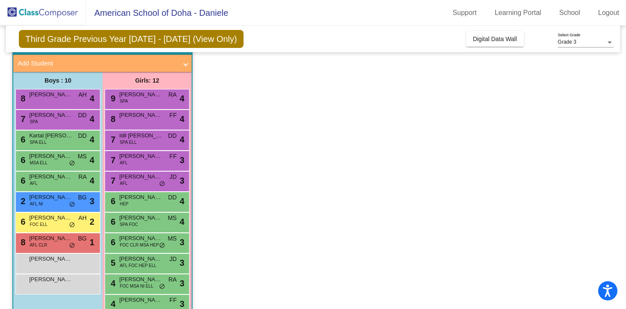
scroll to position [48, 0]
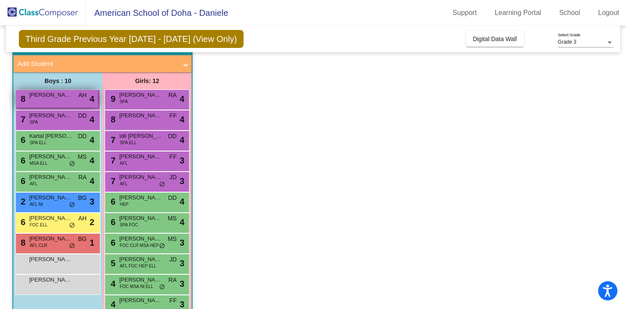
click at [47, 101] on div "8 [PERSON_NAME] AH lock do_not_disturb_alt 4" at bounding box center [57, 99] width 82 height 18
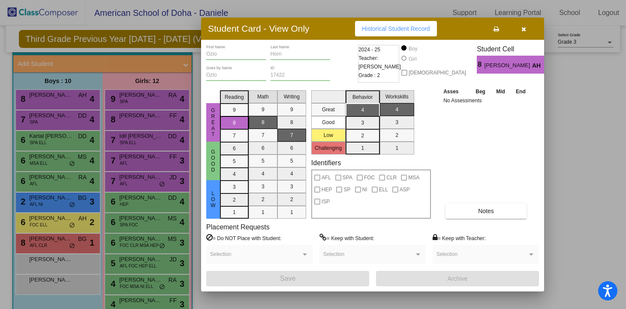
click at [525, 28] on icon "button" at bounding box center [523, 29] width 5 height 6
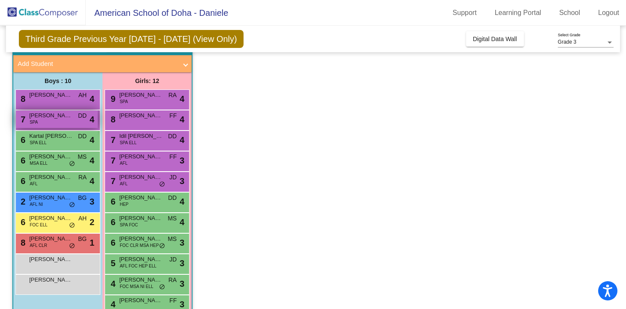
click at [52, 126] on div "7 [PERSON_NAME] SPA DD lock do_not_disturb_alt 4" at bounding box center [57, 120] width 82 height 18
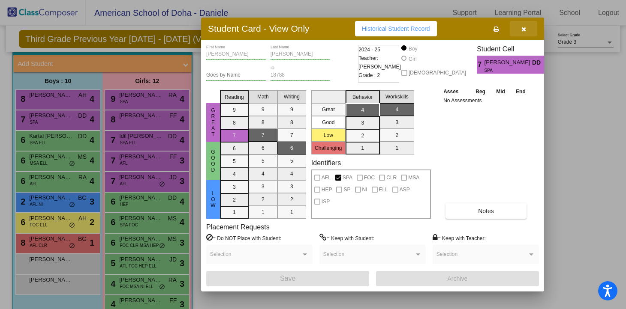
click at [524, 30] on icon "button" at bounding box center [523, 29] width 5 height 6
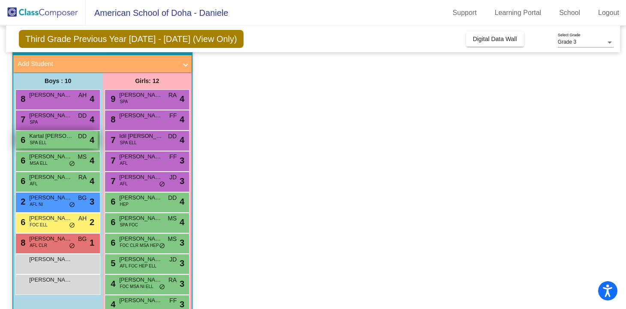
click at [50, 142] on div "6 Kartal Han Ata SPA ELL DD lock do_not_disturb_alt 4" at bounding box center [57, 140] width 82 height 18
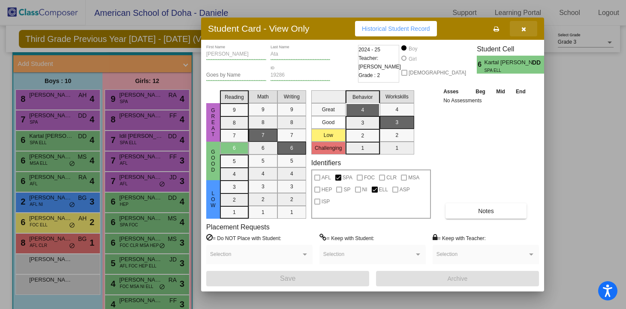
click at [524, 29] on icon "button" at bounding box center [523, 29] width 5 height 6
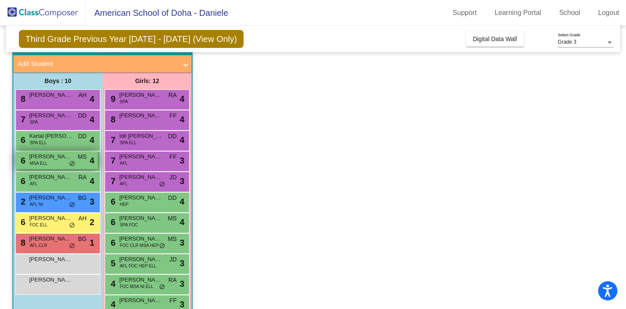
click at [36, 165] on span "MSA ELL" at bounding box center [39, 163] width 18 height 6
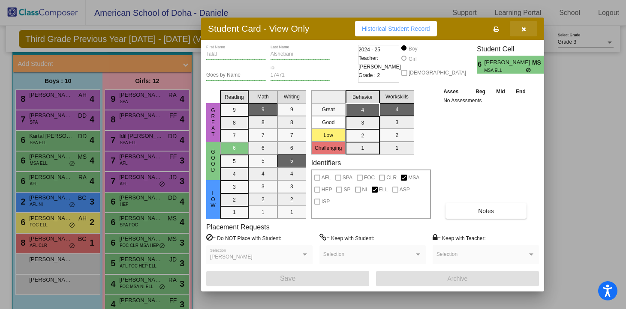
click at [523, 31] on icon "button" at bounding box center [523, 29] width 5 height 6
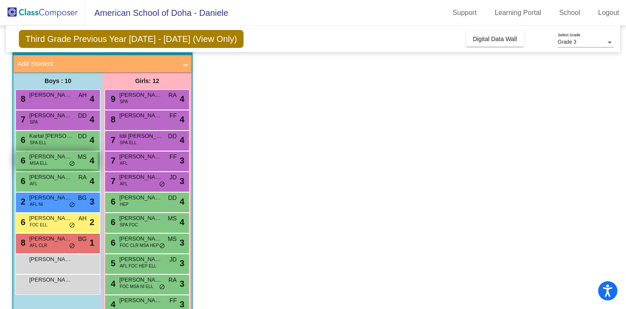
click at [40, 165] on span "MSA ELL" at bounding box center [39, 163] width 18 height 6
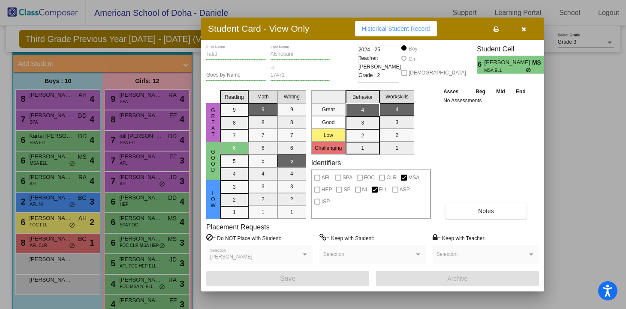
click at [524, 29] on icon "button" at bounding box center [523, 29] width 5 height 6
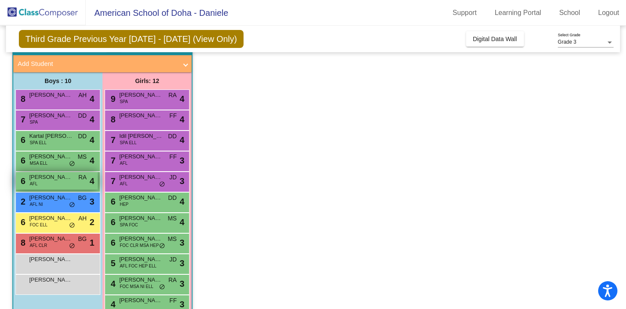
click at [40, 185] on div "6 [PERSON_NAME] AFL RA lock do_not_disturb_alt 4" at bounding box center [57, 181] width 82 height 18
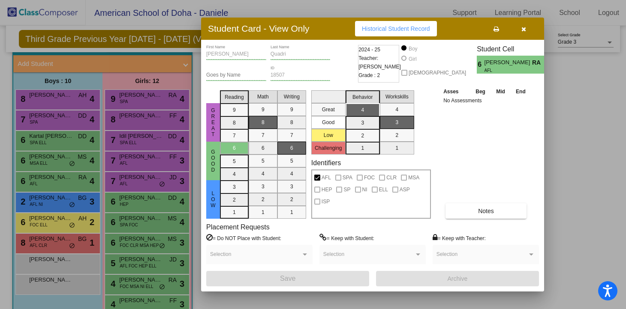
click at [524, 28] on icon "button" at bounding box center [523, 29] width 5 height 6
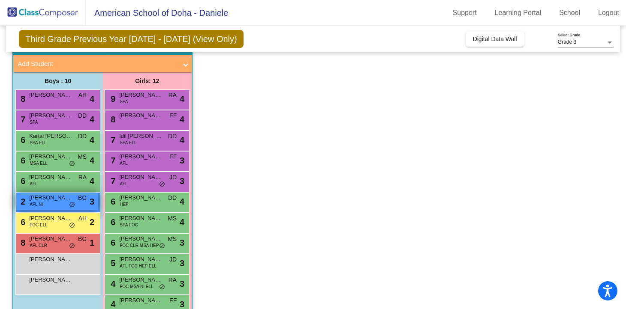
click at [48, 203] on div "2 [PERSON_NAME] AFL NI BG lock do_not_disturb_alt 3" at bounding box center [57, 202] width 82 height 18
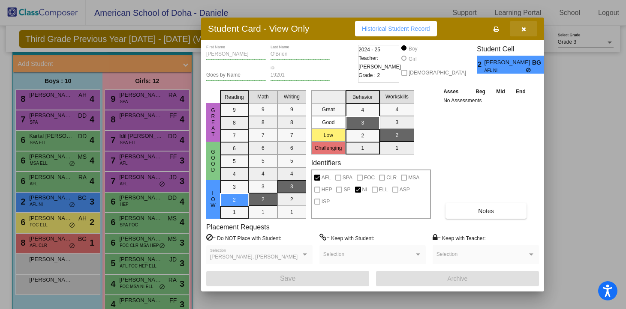
click at [521, 32] on button "button" at bounding box center [522, 28] width 27 height 15
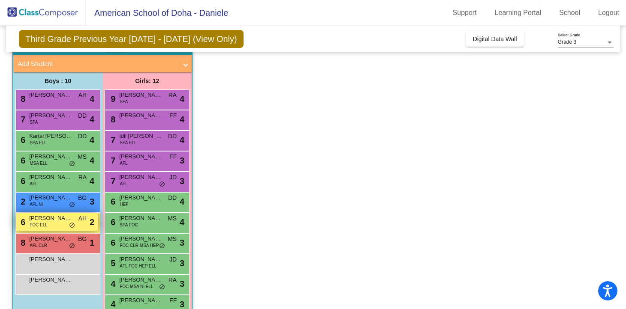
click at [49, 219] on span "[PERSON_NAME]" at bounding box center [50, 218] width 43 height 9
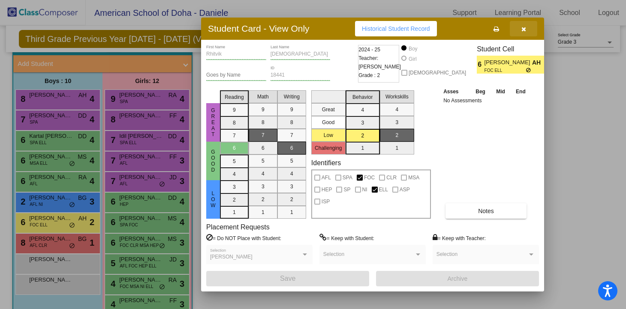
click at [526, 29] on button "button" at bounding box center [522, 28] width 27 height 15
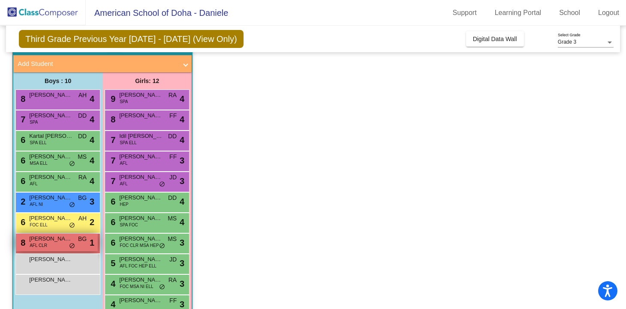
click at [44, 242] on span "[PERSON_NAME]" at bounding box center [50, 239] width 43 height 9
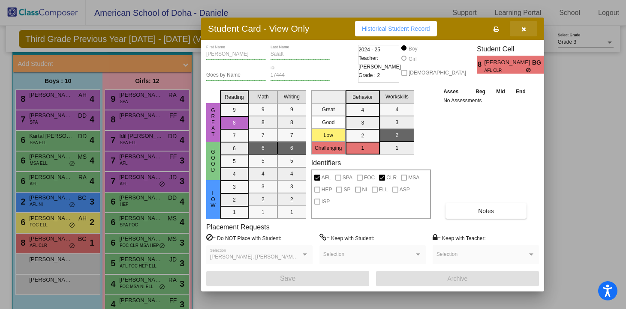
click at [525, 28] on icon "button" at bounding box center [523, 29] width 5 height 6
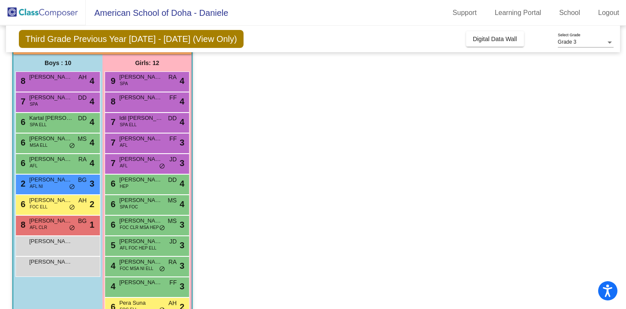
scroll to position [66, 0]
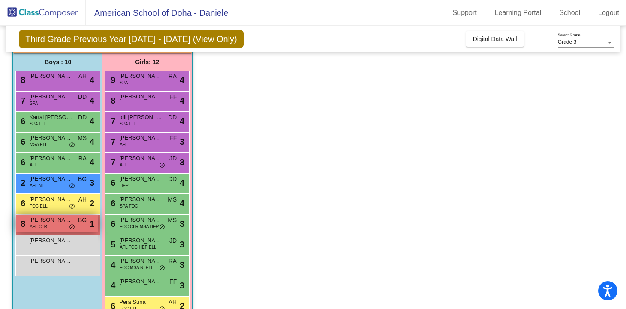
click at [38, 226] on span "AFL CLR" at bounding box center [39, 227] width 18 height 6
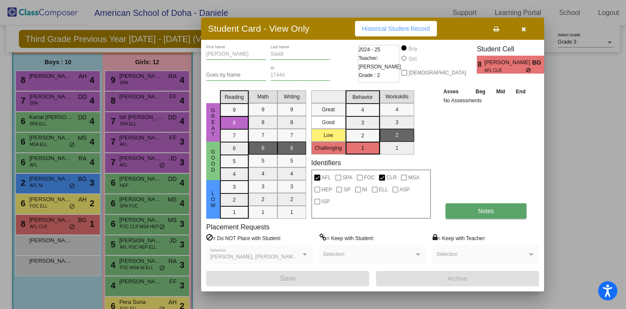
click at [474, 210] on button "Notes" at bounding box center [485, 211] width 81 height 15
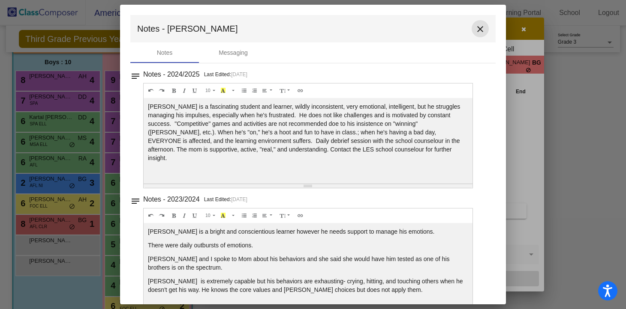
click at [477, 33] on mat-icon "close" at bounding box center [480, 29] width 10 height 10
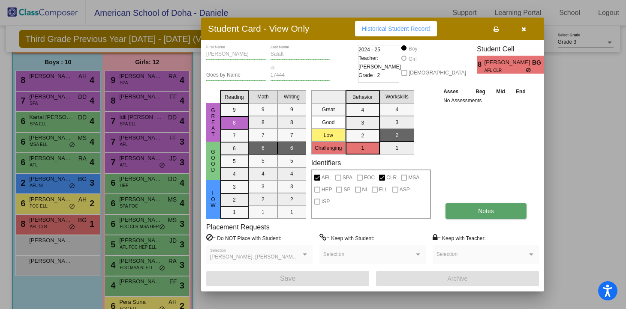
click at [472, 212] on button "Notes" at bounding box center [485, 211] width 81 height 15
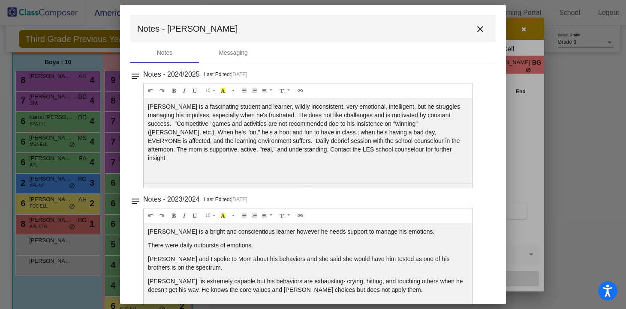
click at [476, 31] on mat-icon "close" at bounding box center [480, 29] width 10 height 10
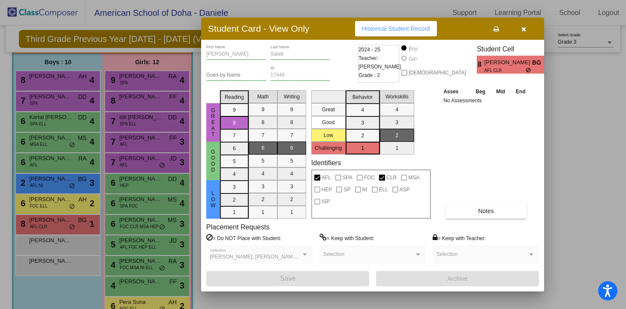
click at [524, 29] on icon "button" at bounding box center [523, 29] width 5 height 6
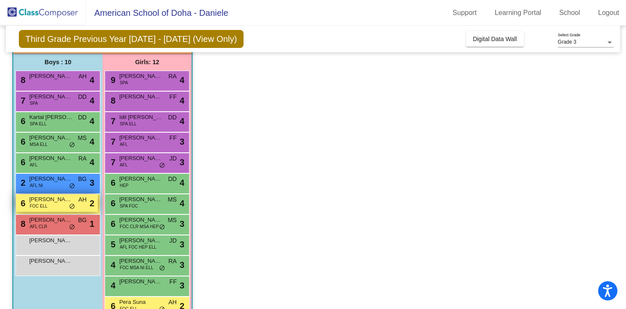
click at [45, 209] on span "FOC ELL" at bounding box center [39, 206] width 18 height 6
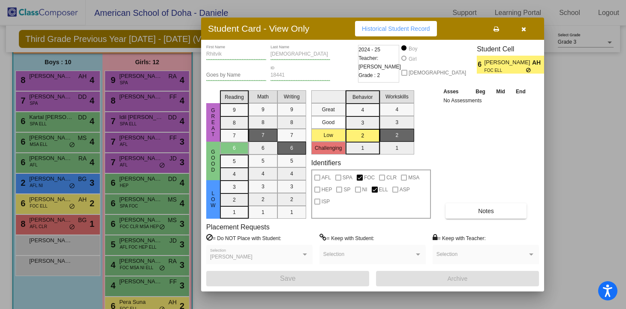
click at [527, 31] on button "button" at bounding box center [522, 28] width 27 height 15
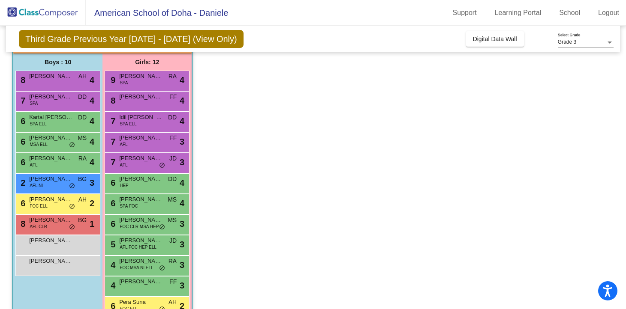
scroll to position [88, 0]
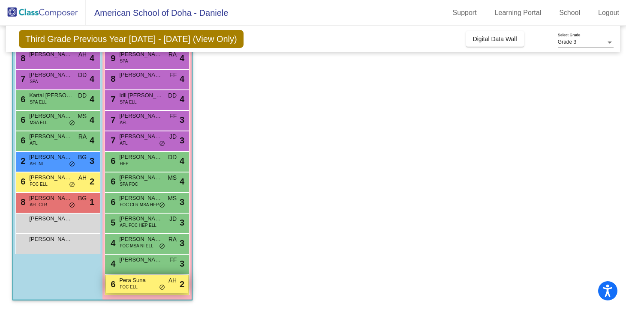
click at [143, 283] on span "Pera Suna" at bounding box center [140, 280] width 43 height 9
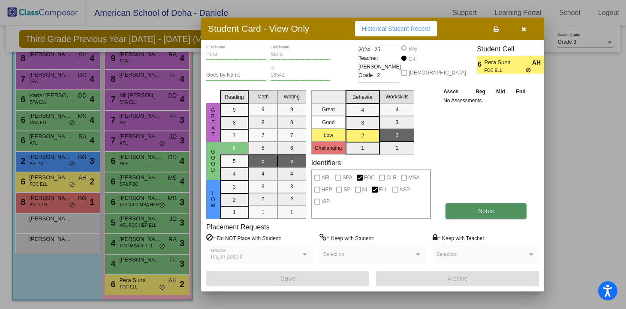
click at [480, 211] on span "Notes" at bounding box center [486, 211] width 16 height 7
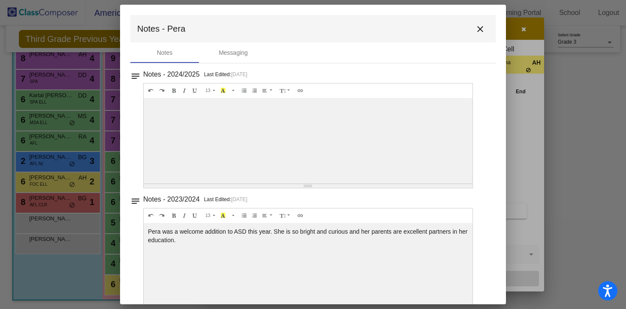
click at [475, 29] on mat-icon "close" at bounding box center [480, 29] width 10 height 10
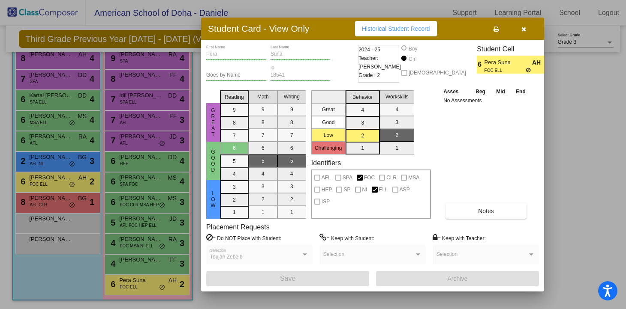
click at [525, 32] on button "button" at bounding box center [522, 28] width 27 height 15
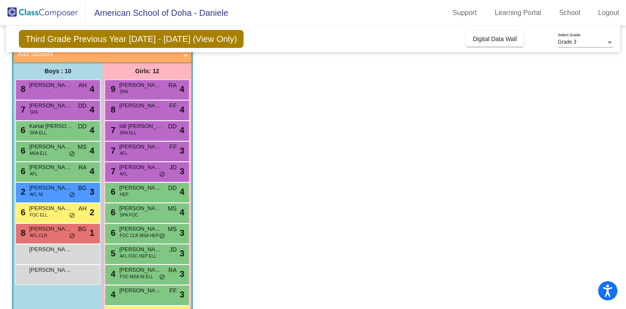
scroll to position [60, 0]
